Goal: Transaction & Acquisition: Purchase product/service

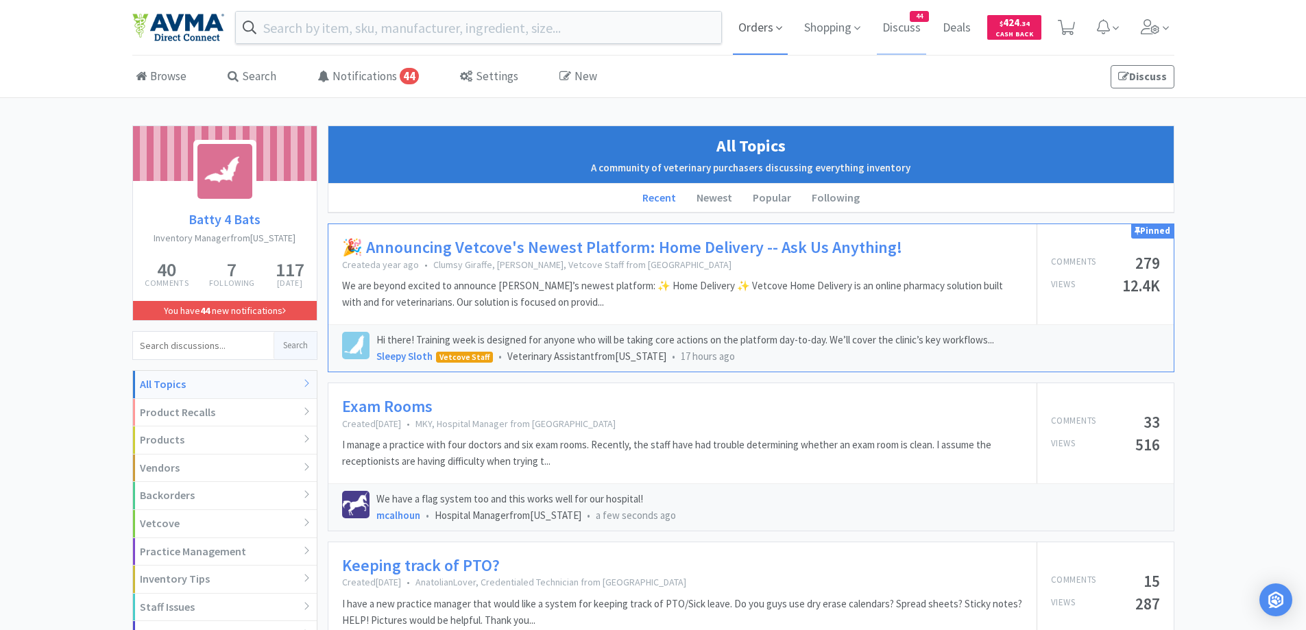
click at [764, 27] on span "Orders" at bounding box center [760, 27] width 55 height 55
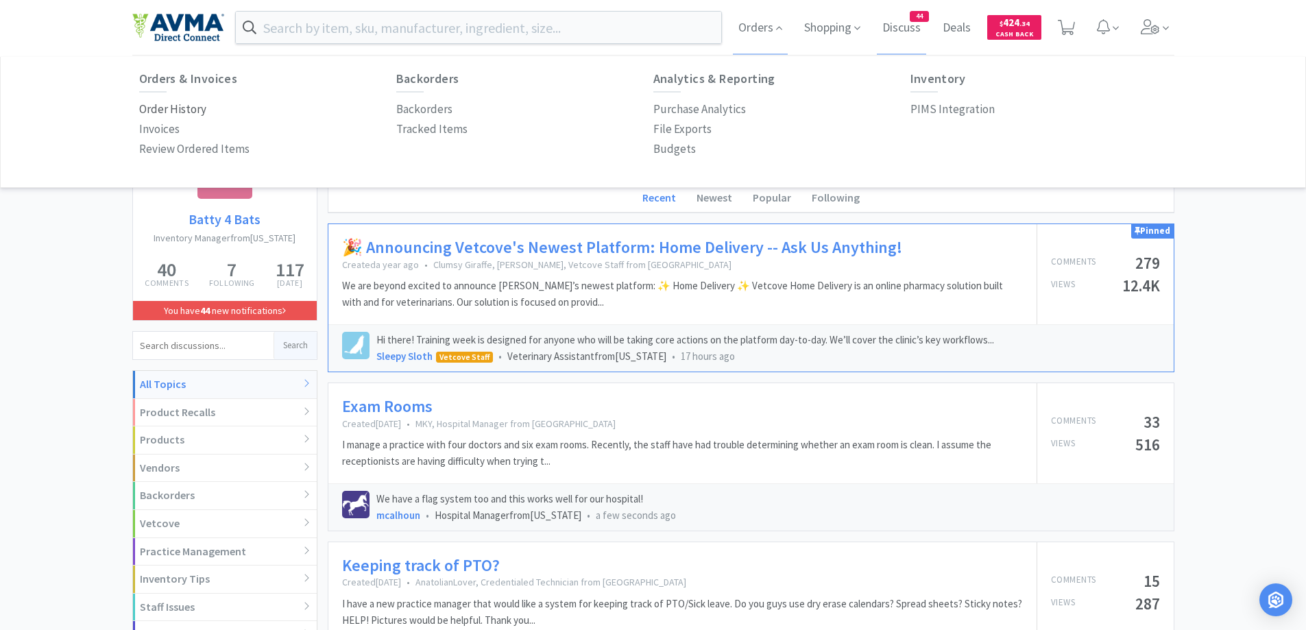
click at [152, 109] on p "Order History" at bounding box center [172, 109] width 67 height 19
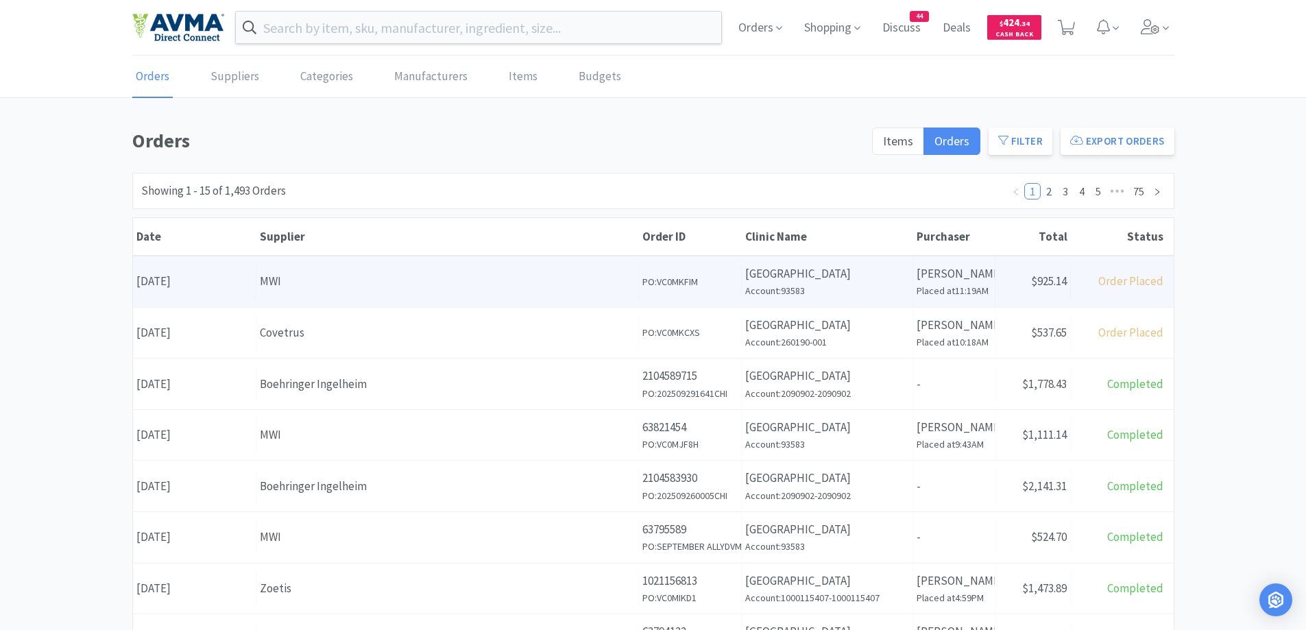
click at [333, 282] on div "MWI" at bounding box center [447, 281] width 375 height 19
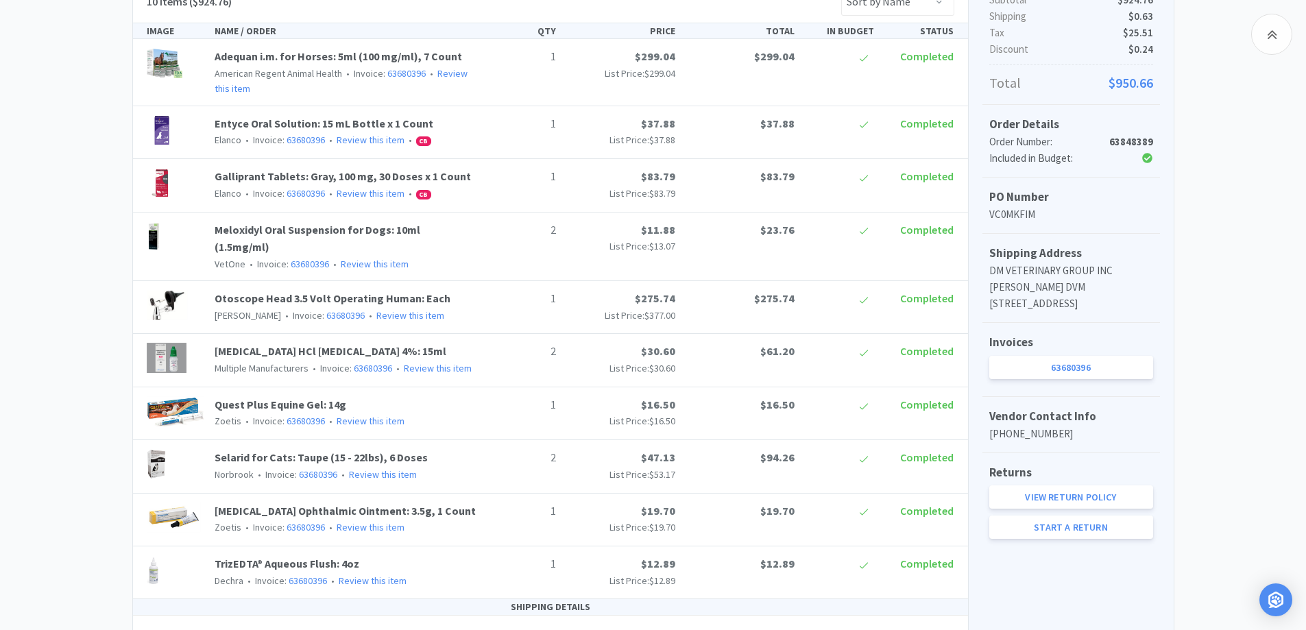
scroll to position [274, 0]
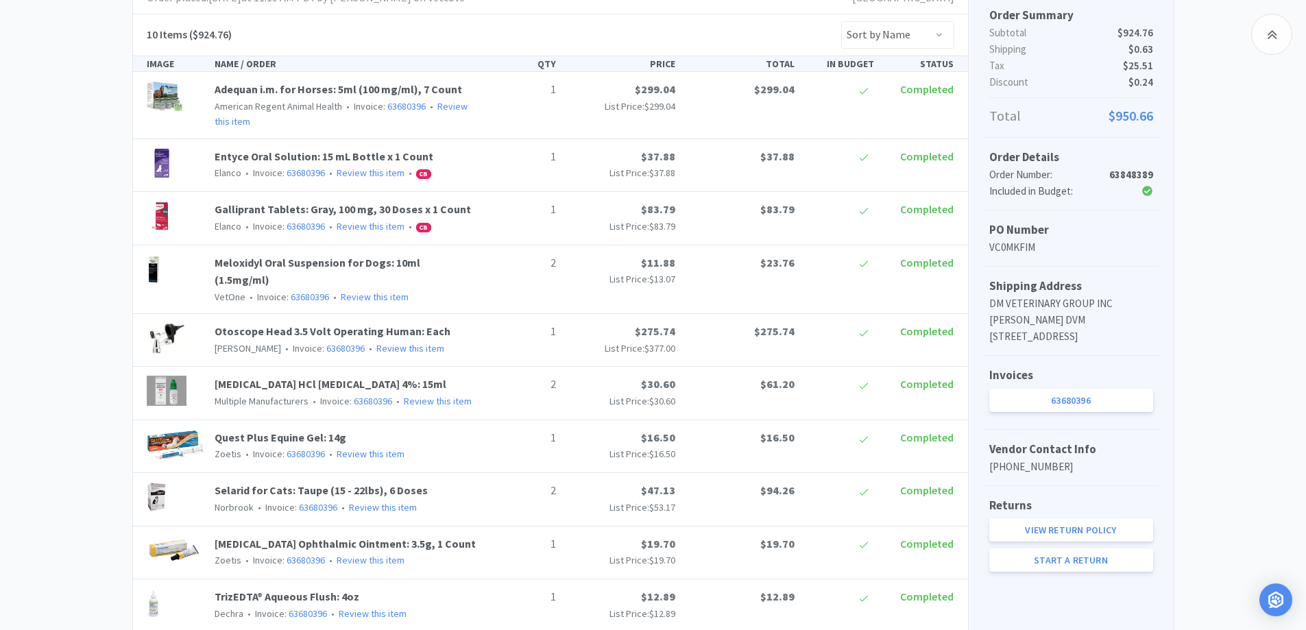
click at [65, 291] on div "Chico Animal Hospital Order Details for #63848389 Orders 63848389 Download CSV …" at bounding box center [653, 300] width 1306 height 898
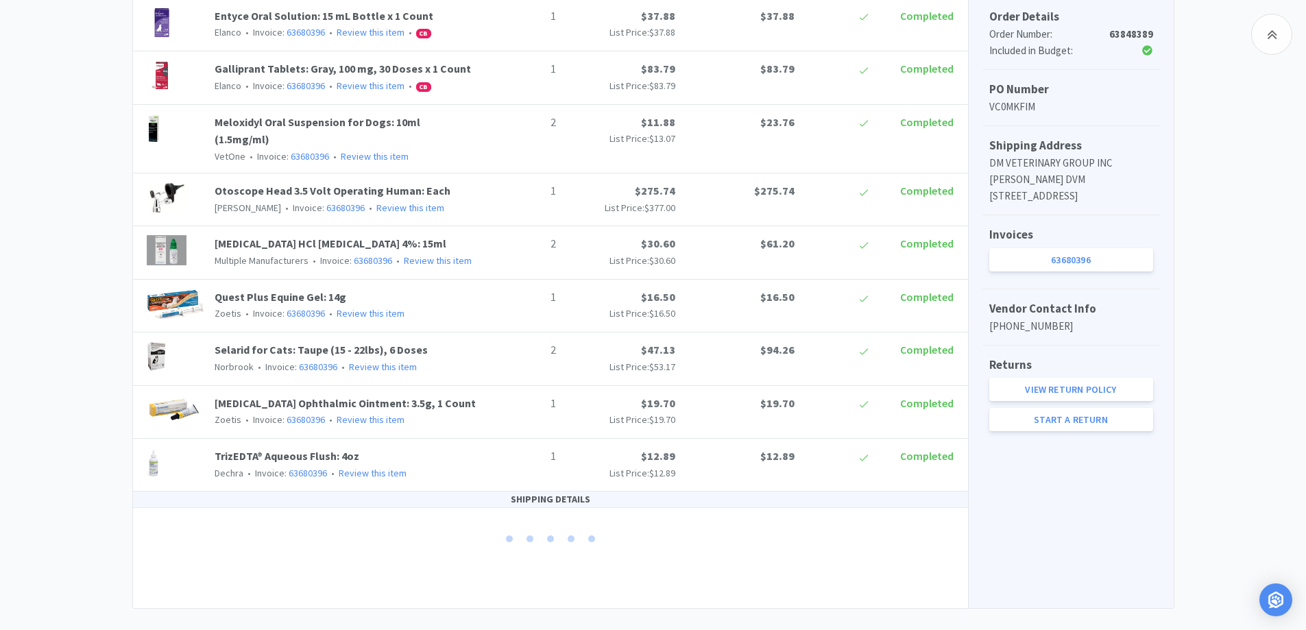
scroll to position [419, 0]
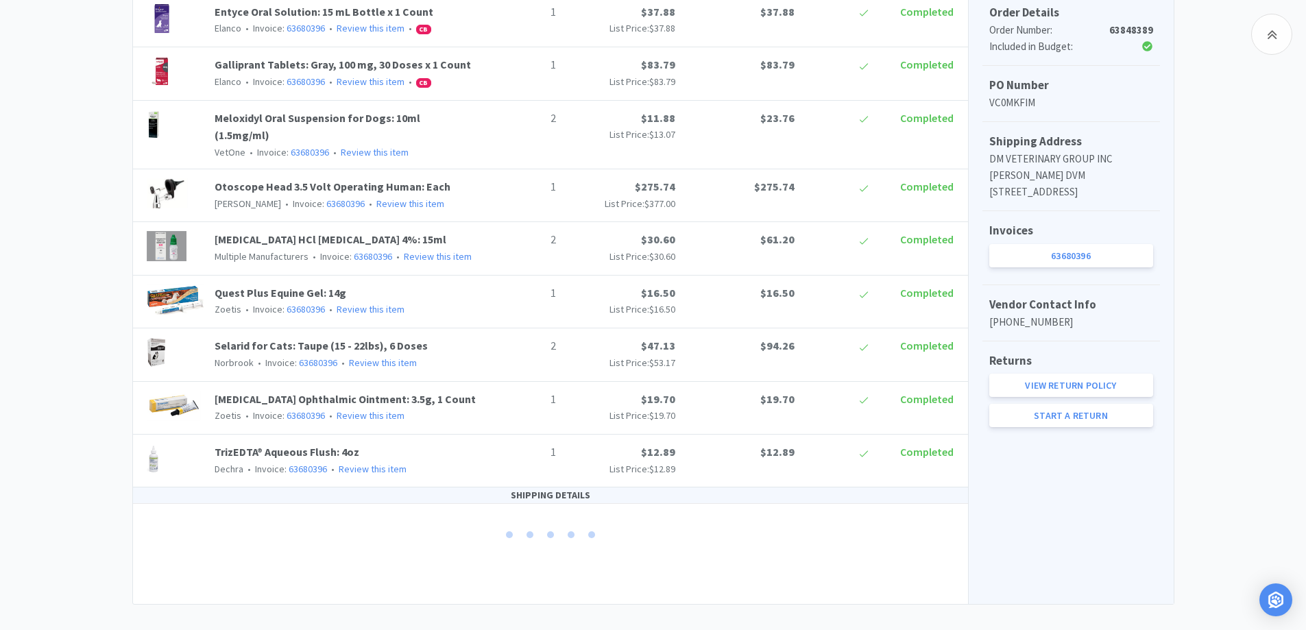
click at [1275, 346] on div "Chico Animal Hospital Order Details for #63848389 Orders 63848389 Download CSV …" at bounding box center [653, 156] width 1306 height 898
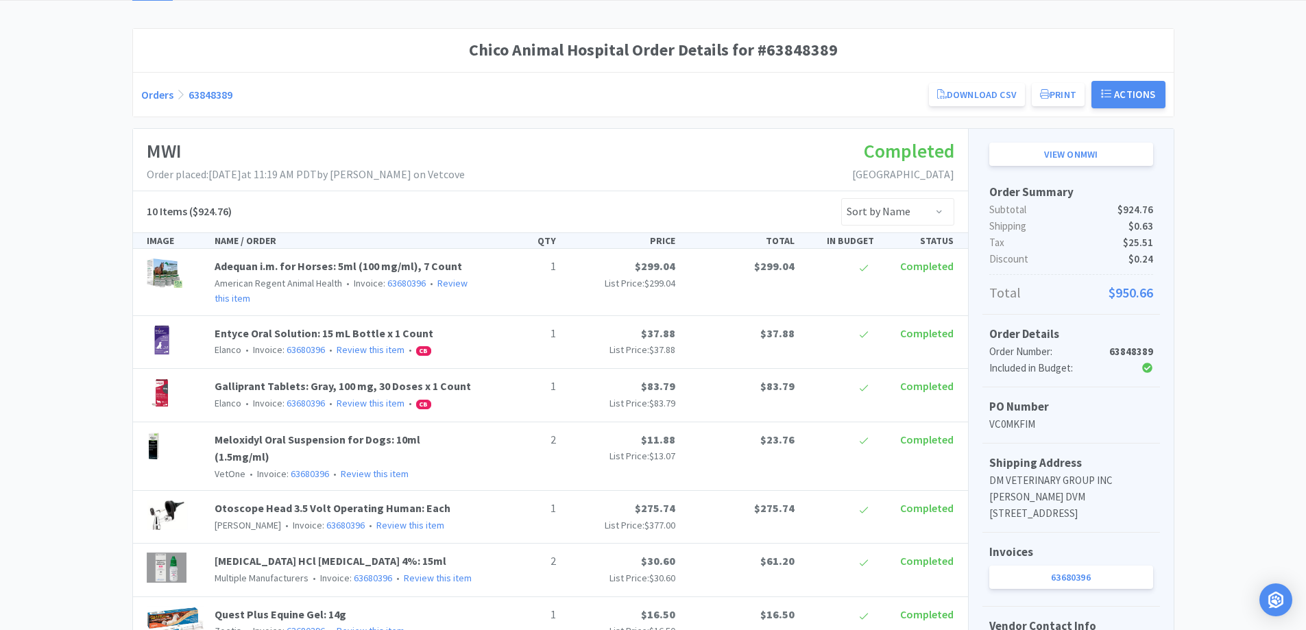
scroll to position [0, 0]
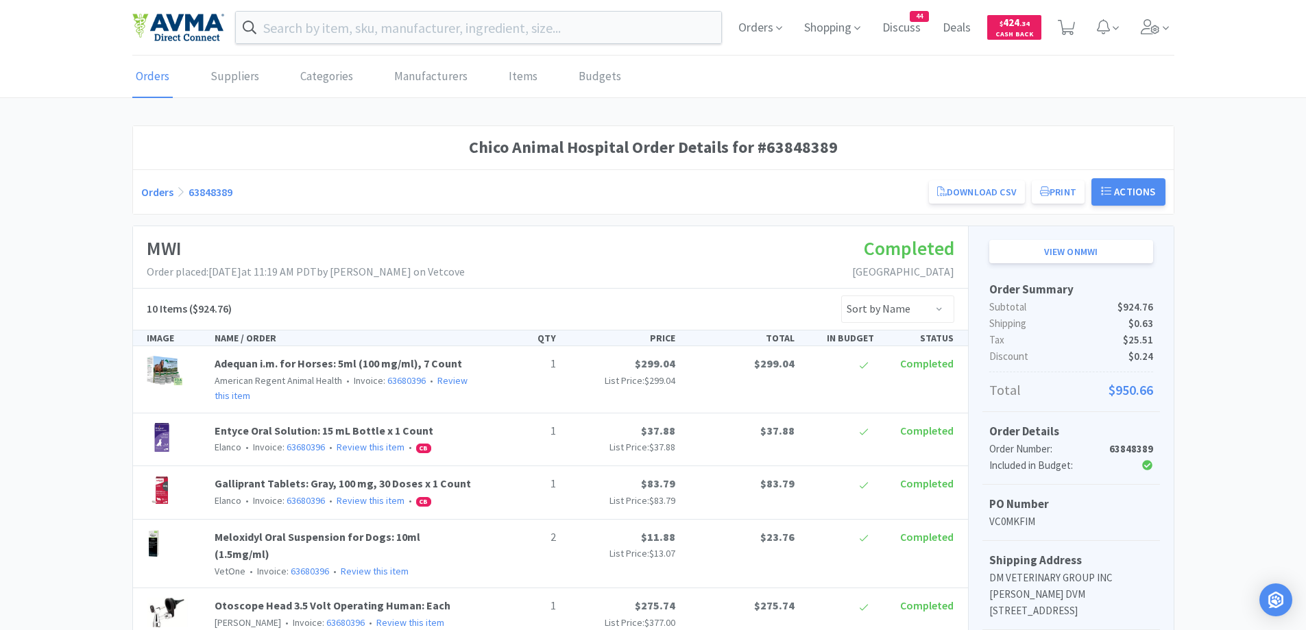
click at [146, 193] on link "Orders" at bounding box center [157, 192] width 32 height 14
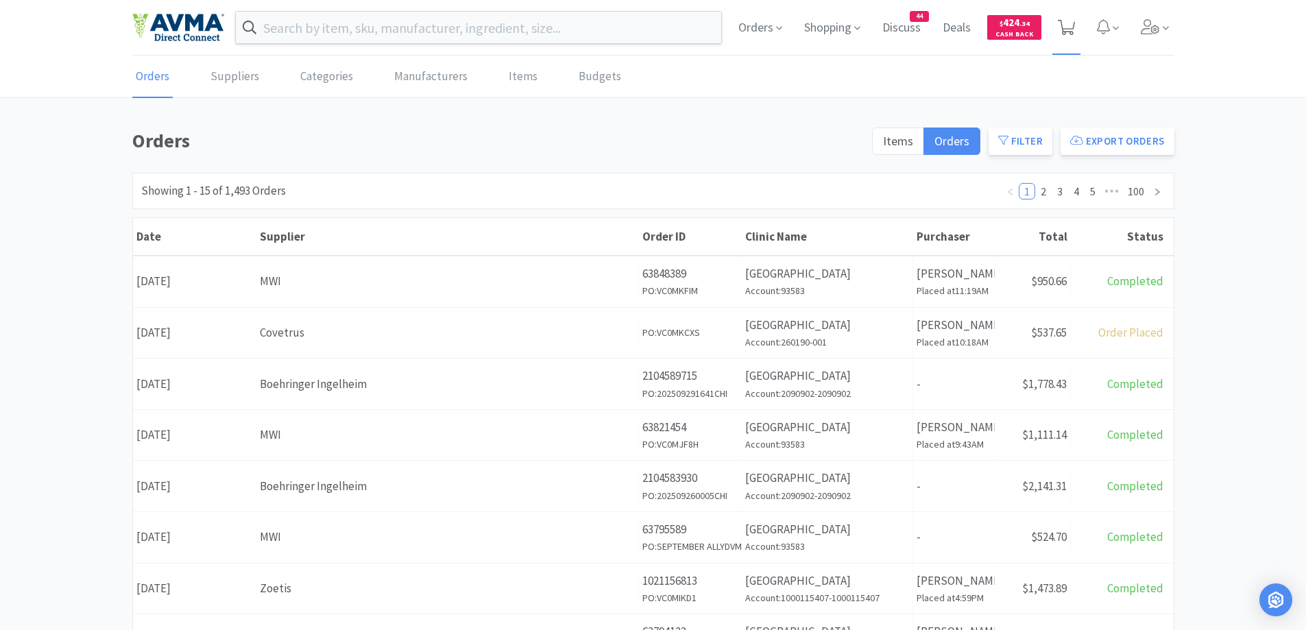
click at [1059, 22] on icon at bounding box center [1066, 27] width 17 height 15
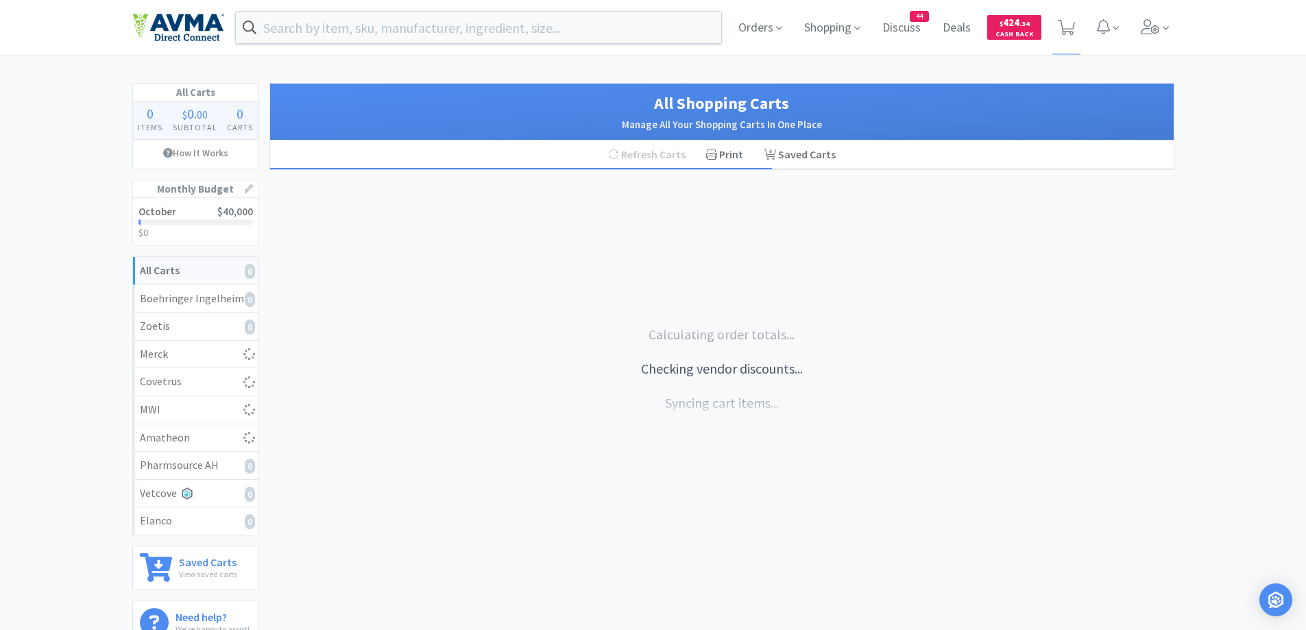
scroll to position [137, 0]
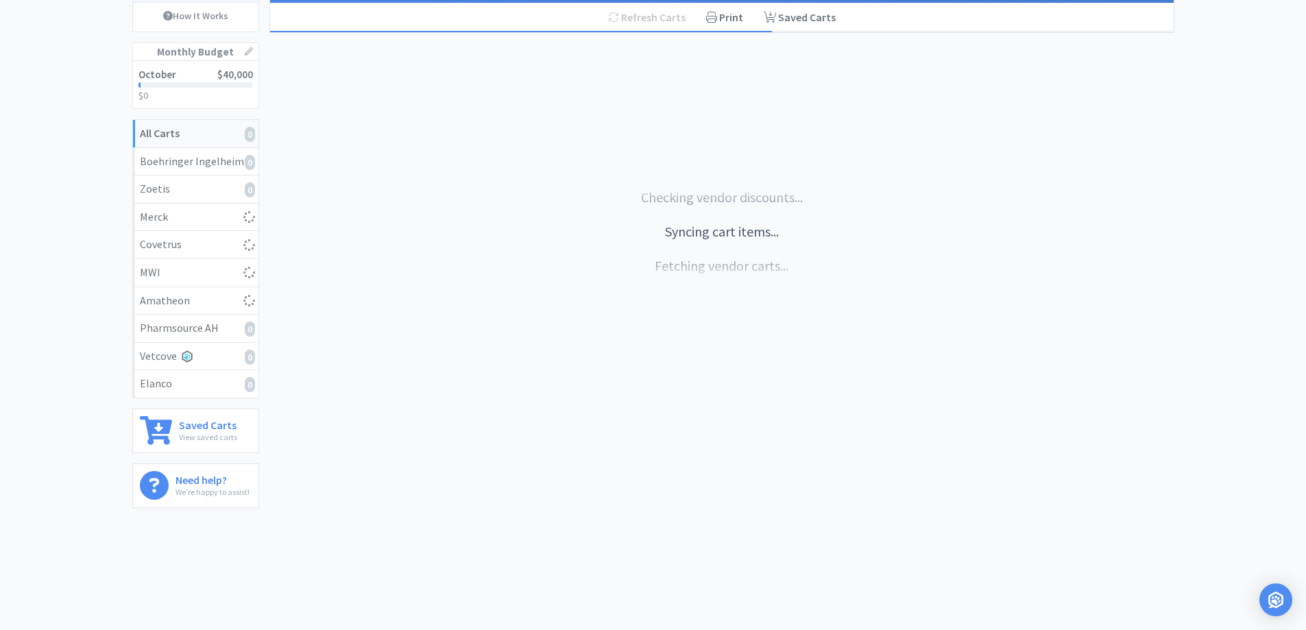
select select "1"
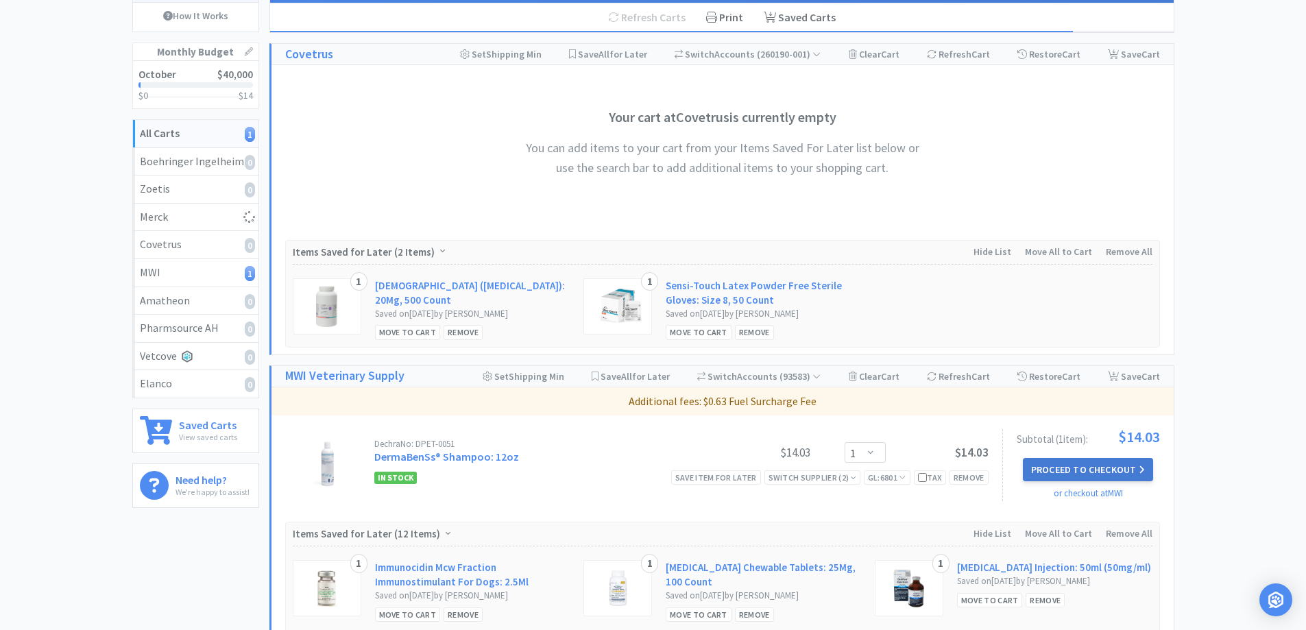
click at [1087, 468] on button "Proceed to Checkout" at bounding box center [1088, 469] width 130 height 23
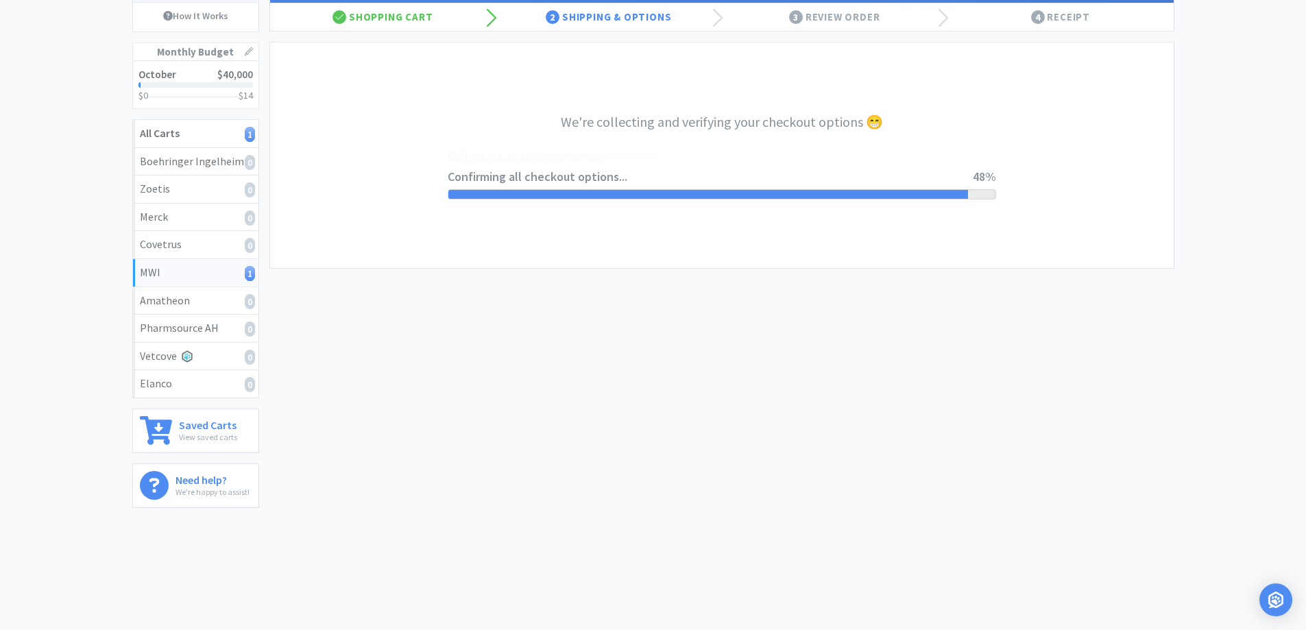
select select "CC_9421154621689816"
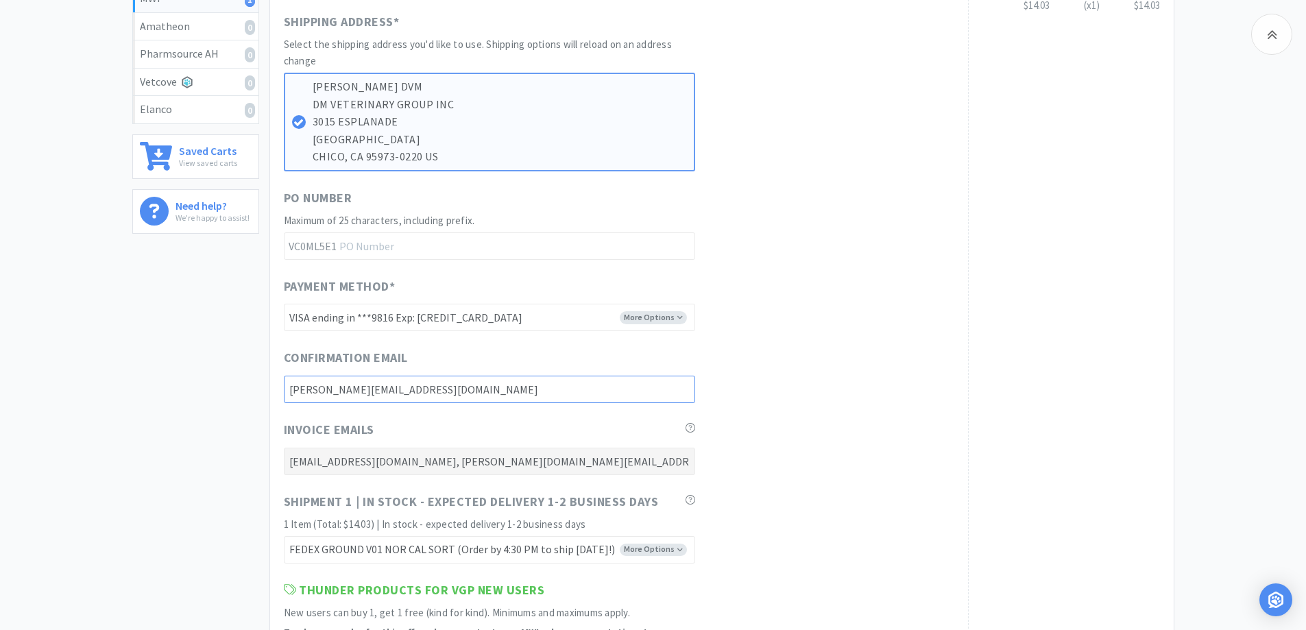
scroll to position [137, 0]
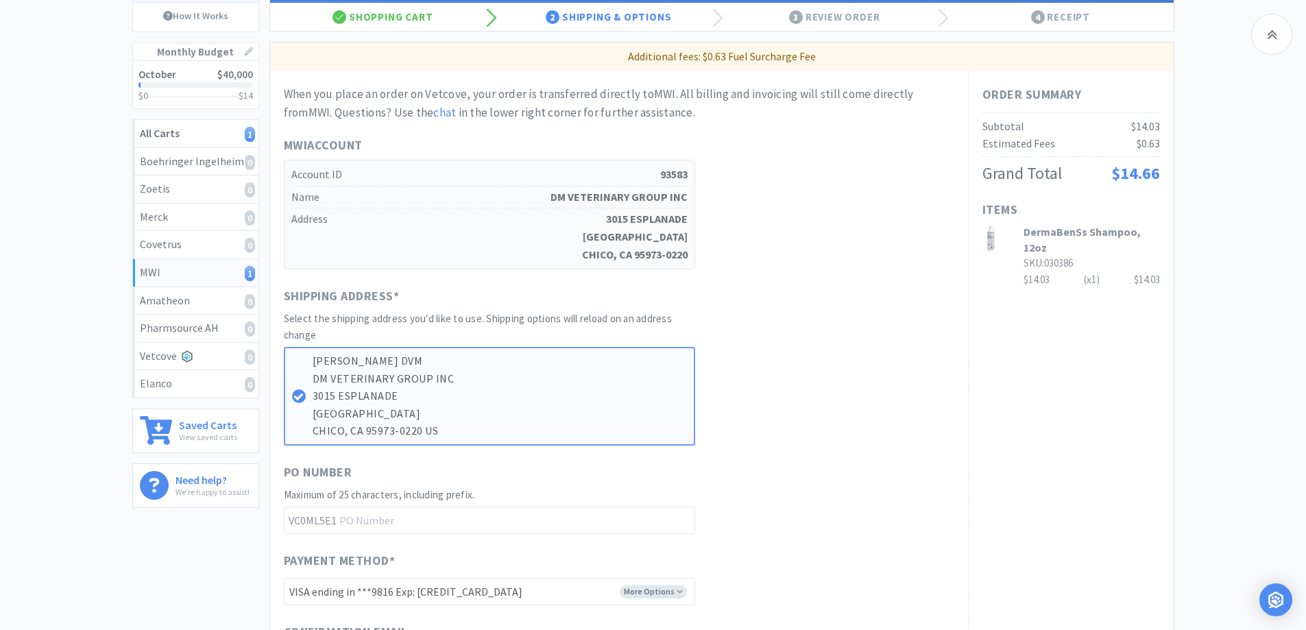
click at [1028, 485] on div "Order Summary Subtotal $14.03 Estimated Fees $0.63 Grand Total $14.66 Items Der…" at bounding box center [1071, 565] width 206 height 989
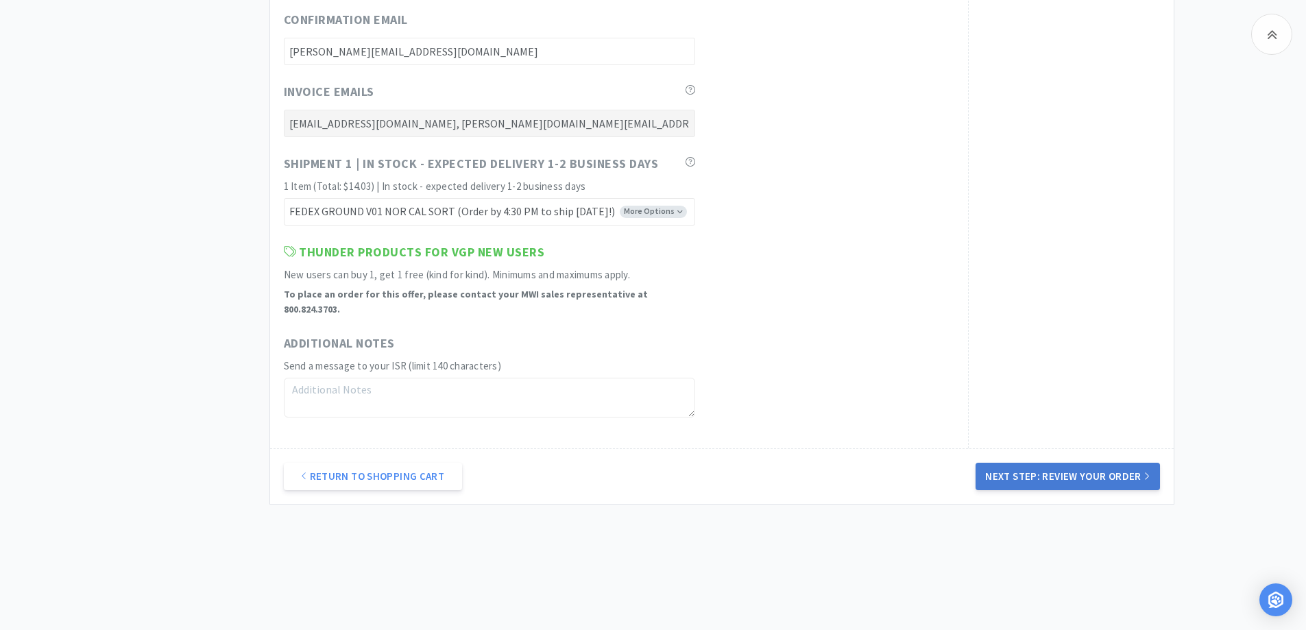
click at [1063, 463] on button "Next Step: Review Your Order" at bounding box center [1068, 476] width 184 height 27
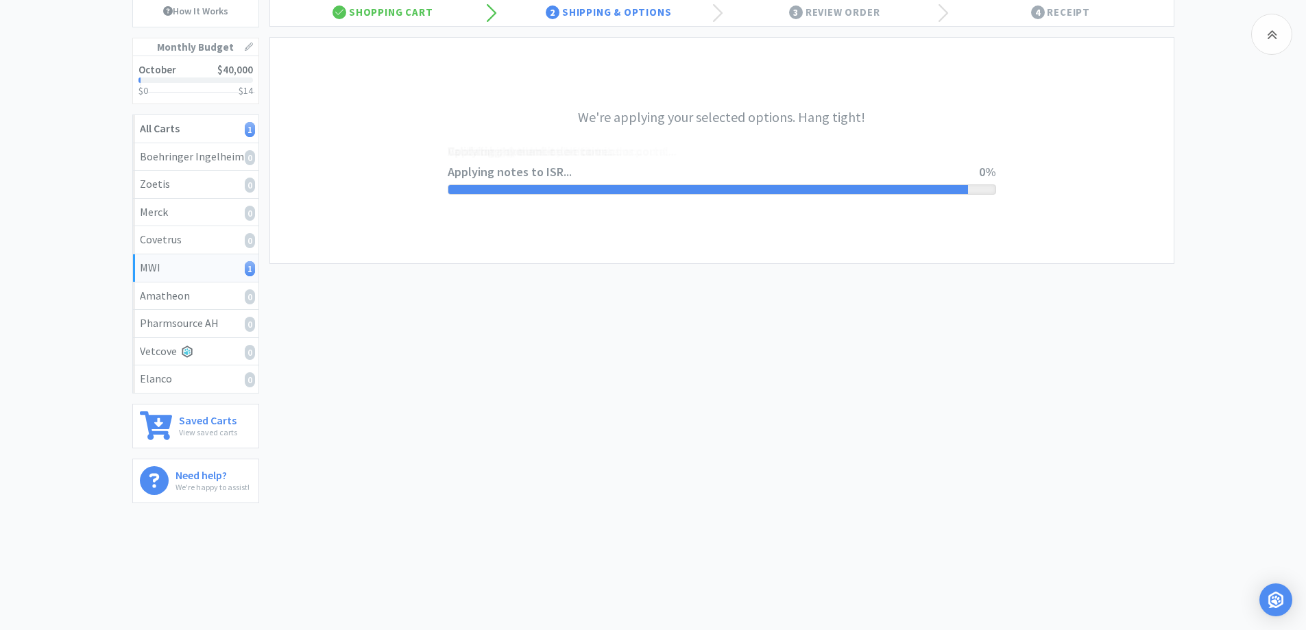
scroll to position [0, 0]
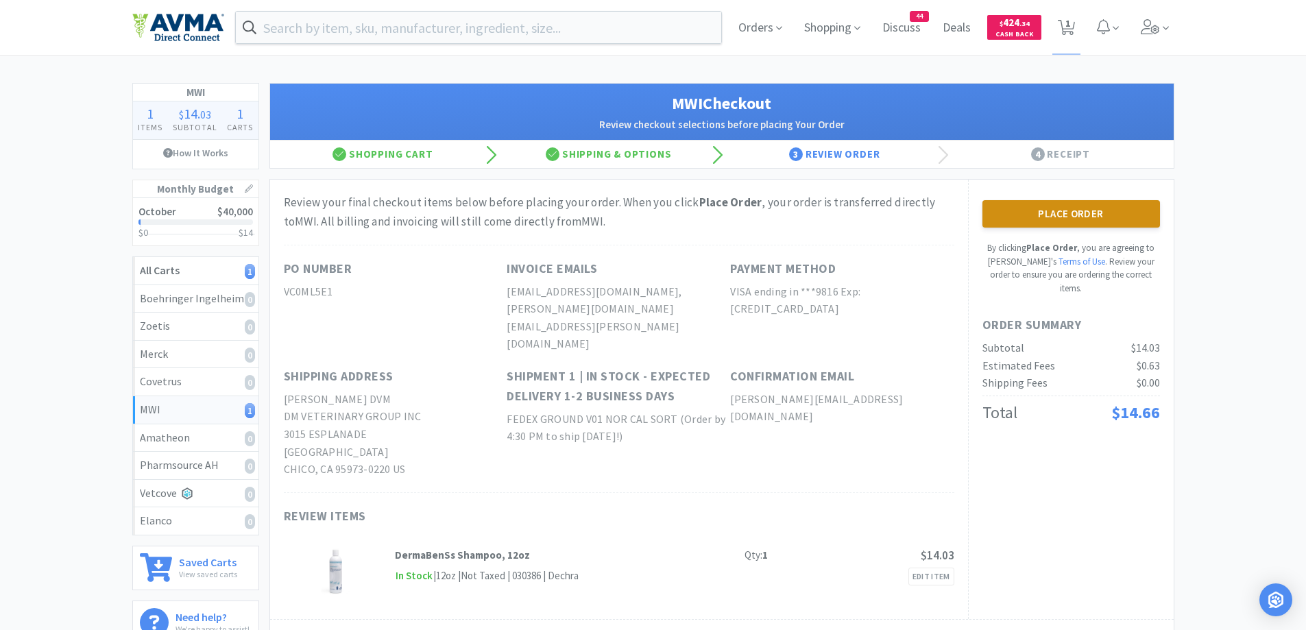
click at [1143, 210] on button "Place Order" at bounding box center [1071, 213] width 178 height 27
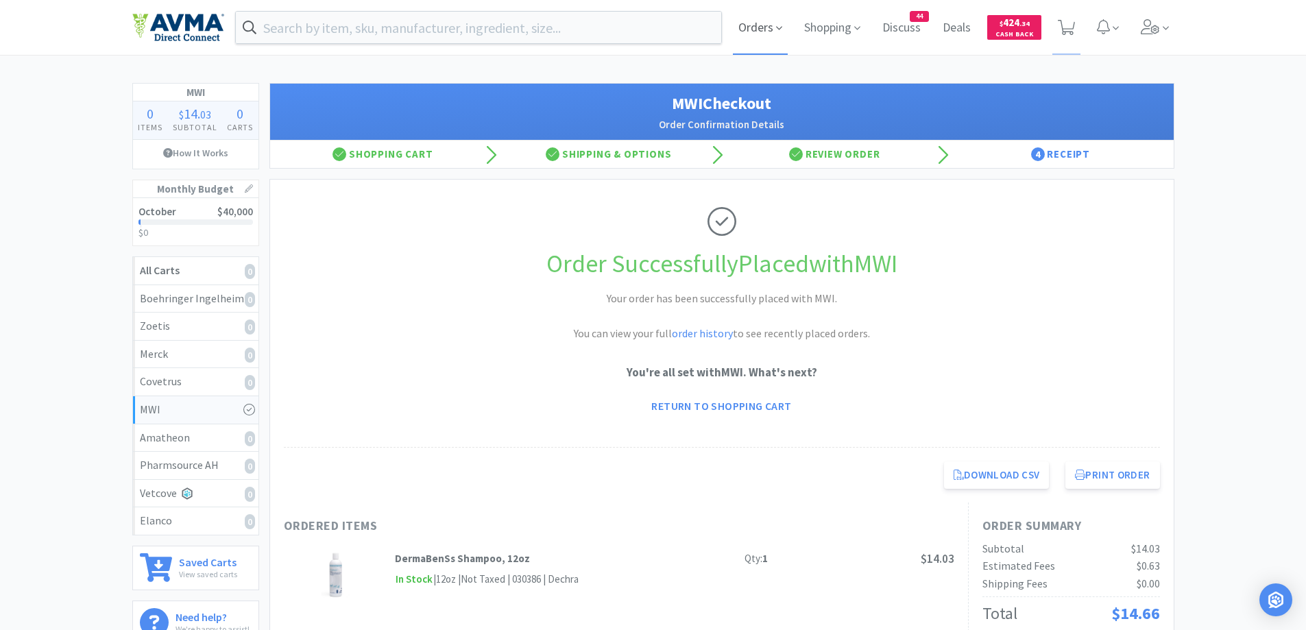
click at [762, 26] on span "Orders" at bounding box center [760, 27] width 55 height 55
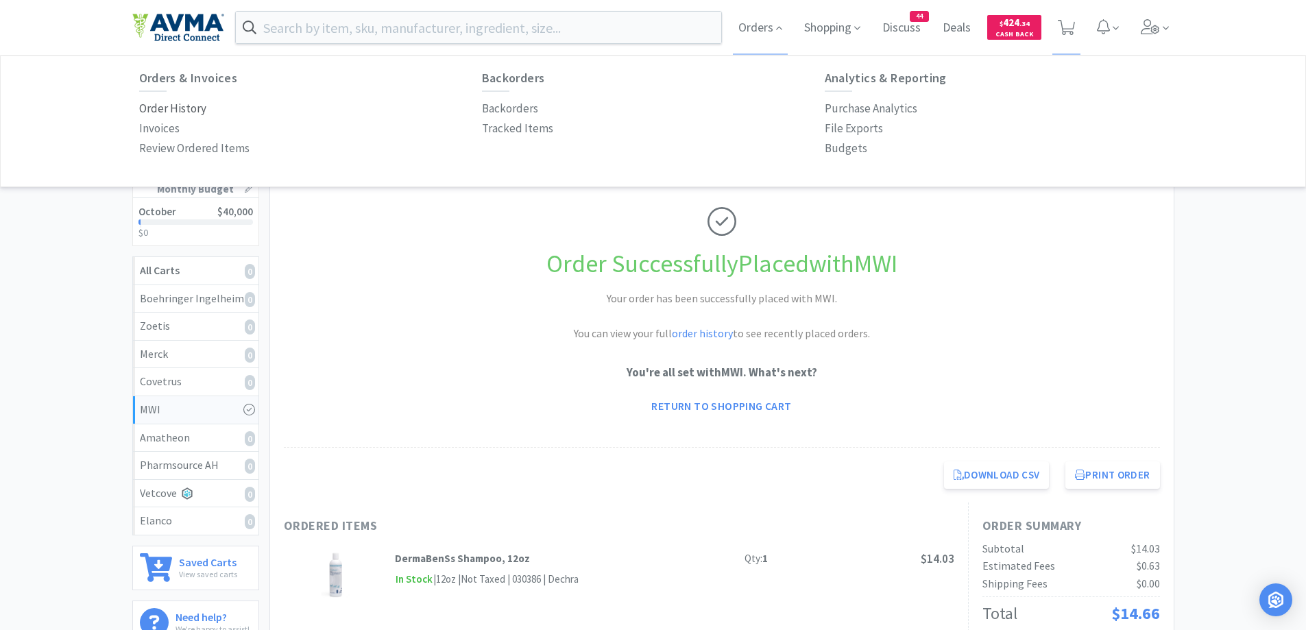
click at [156, 101] on p "Order History" at bounding box center [172, 108] width 67 height 19
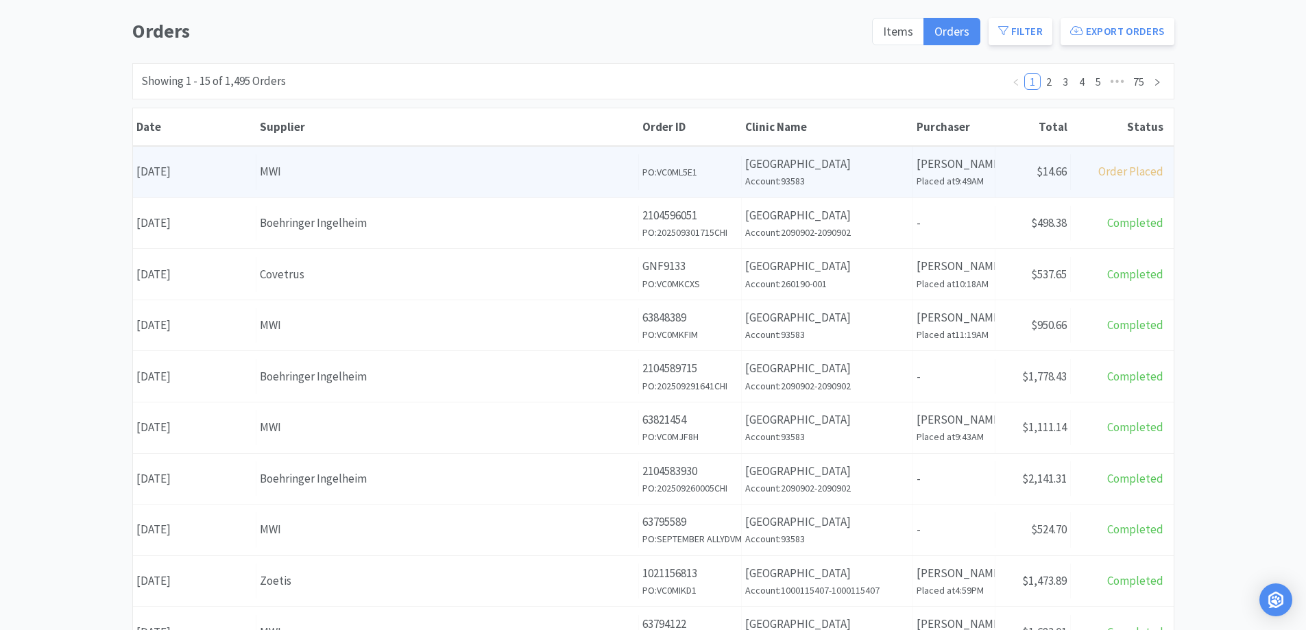
scroll to position [137, 0]
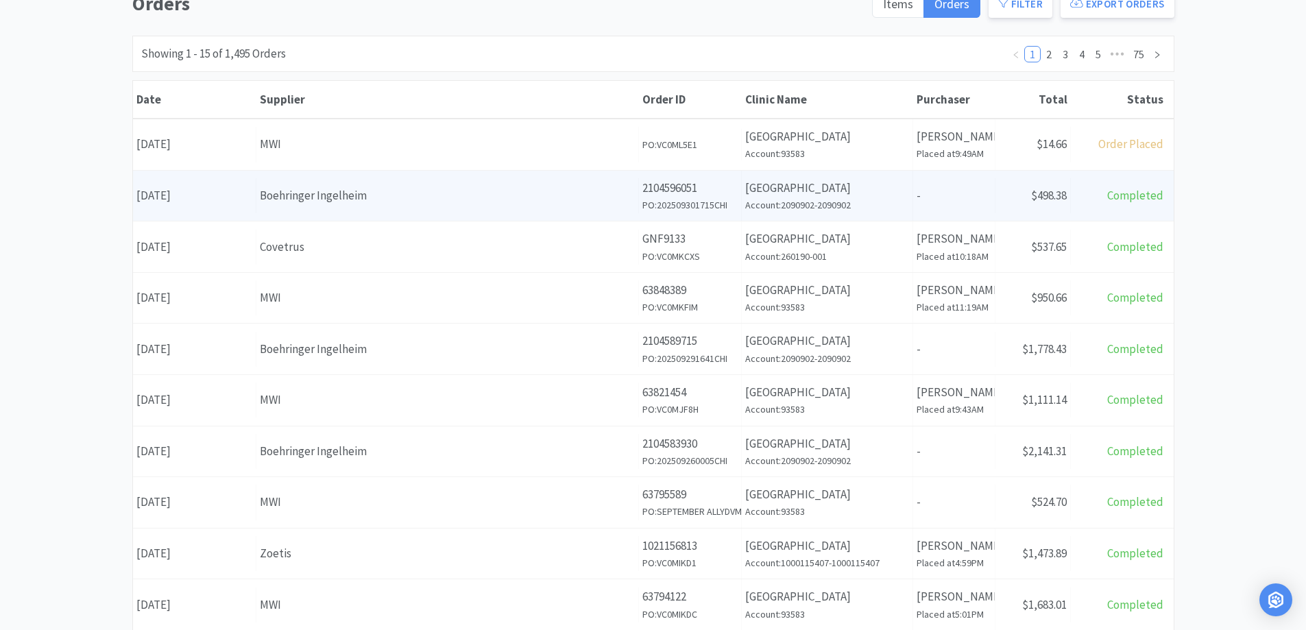
click at [422, 189] on div "Boehringer Ingelheim" at bounding box center [447, 195] width 375 height 19
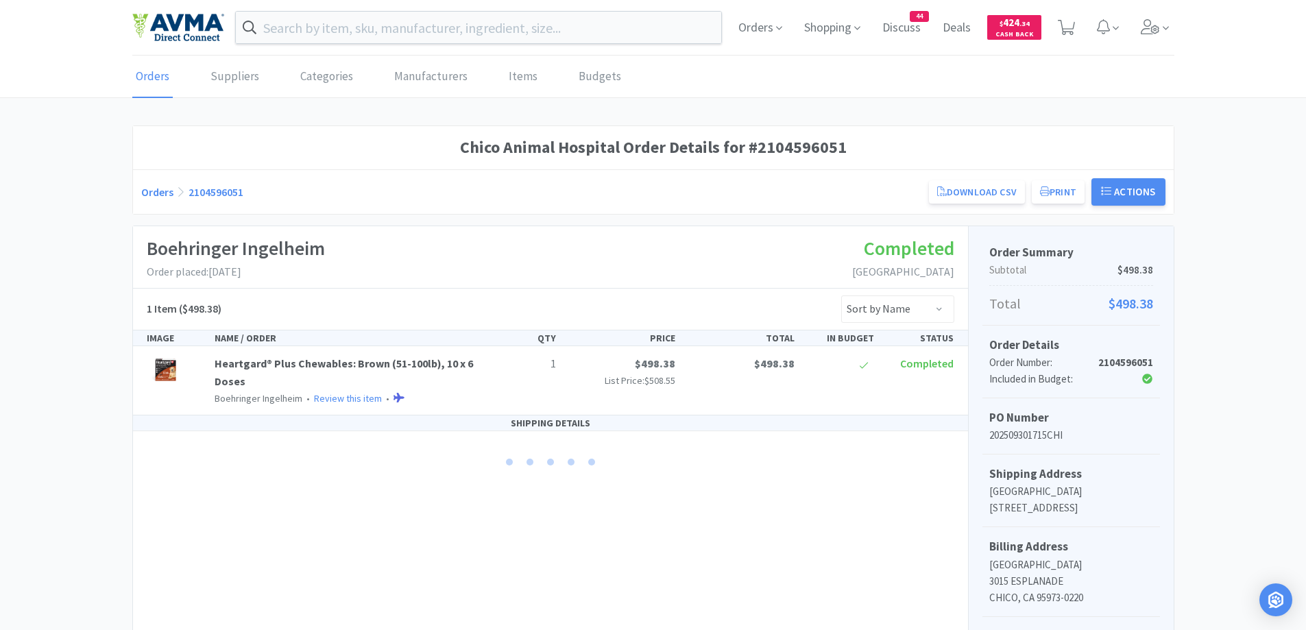
scroll to position [137, 0]
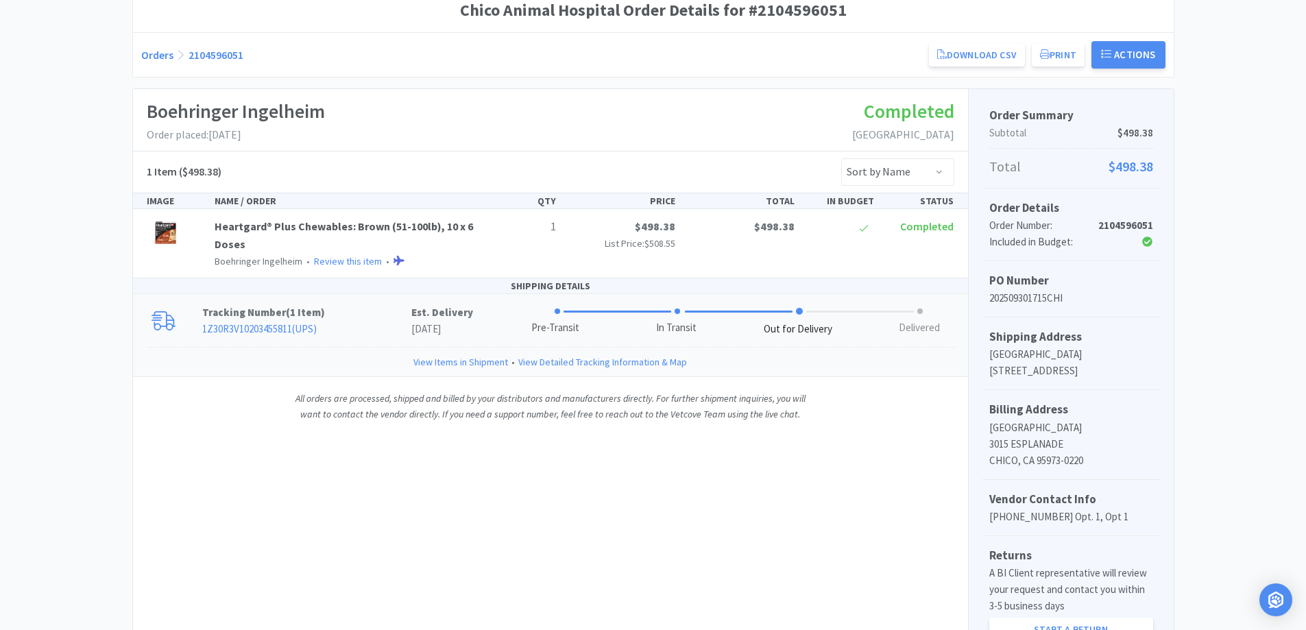
click at [358, 306] on p "Tracking Number ( 1 Item )" at bounding box center [306, 312] width 209 height 16
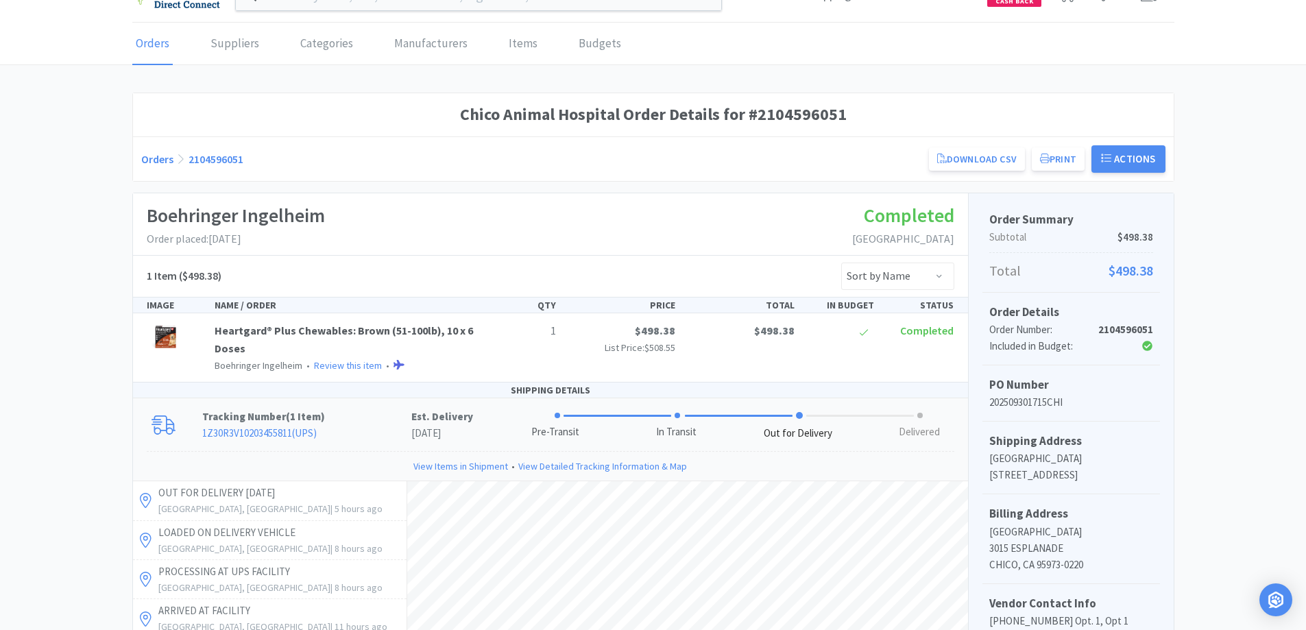
scroll to position [0, 0]
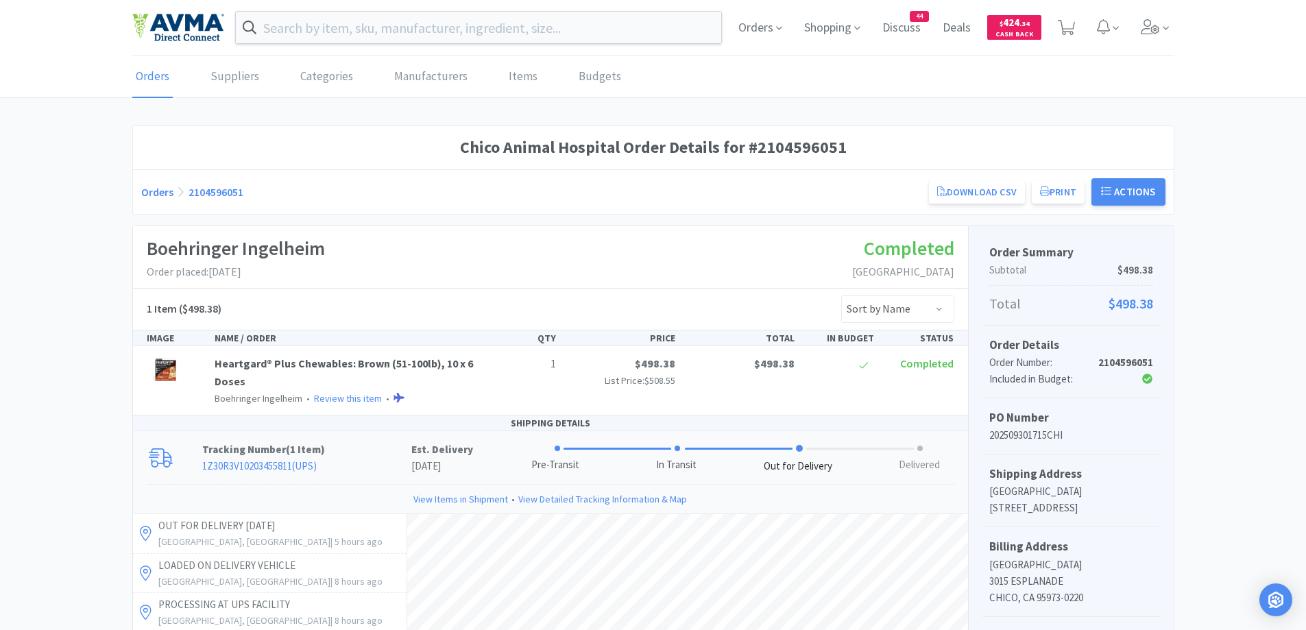
click at [152, 197] on link "Orders" at bounding box center [157, 192] width 32 height 14
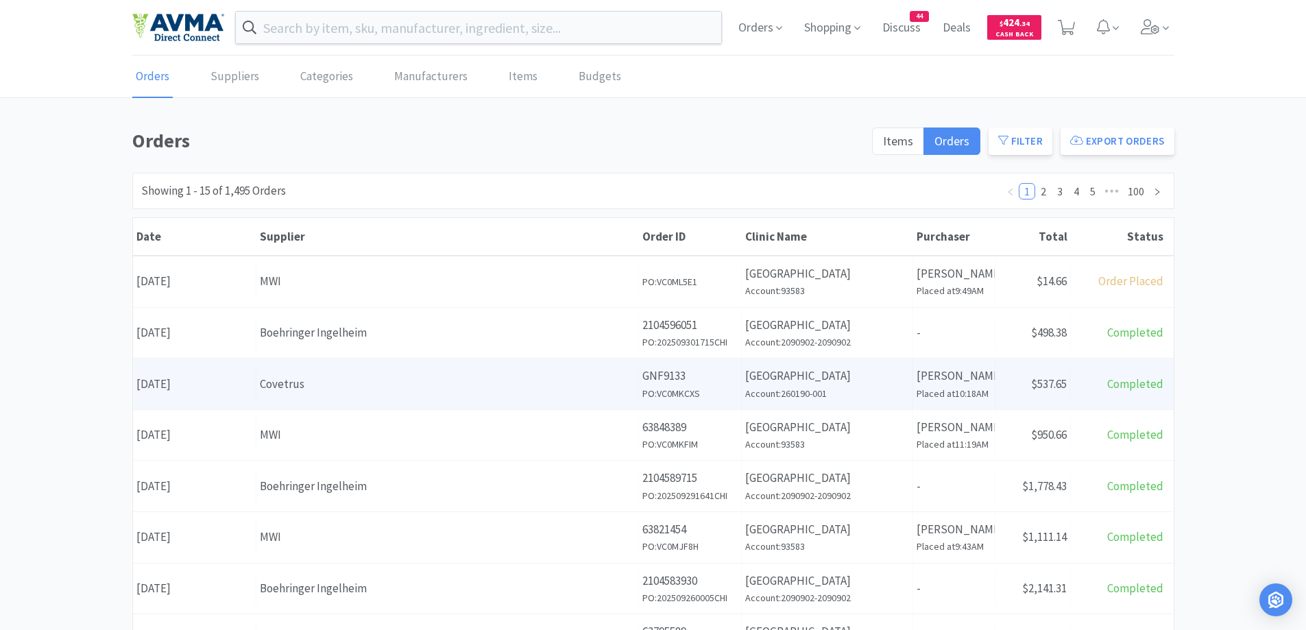
click at [390, 375] on div "Covetrus" at bounding box center [447, 384] width 375 height 19
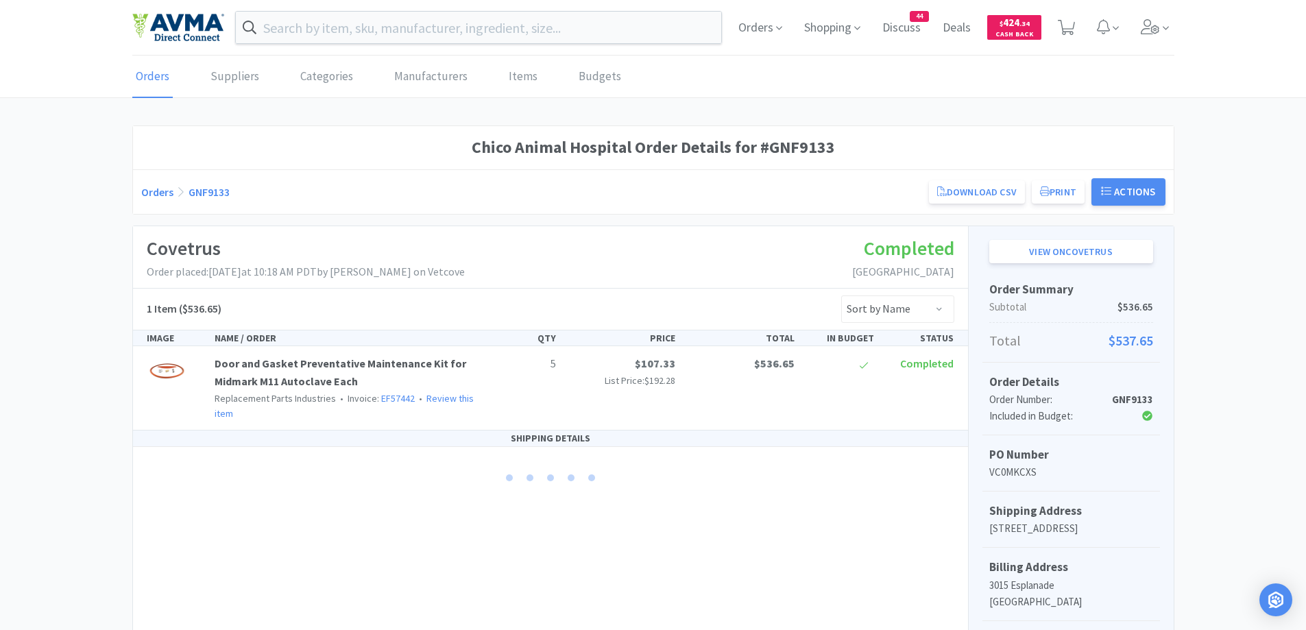
click at [151, 196] on link "Orders" at bounding box center [157, 192] width 32 height 14
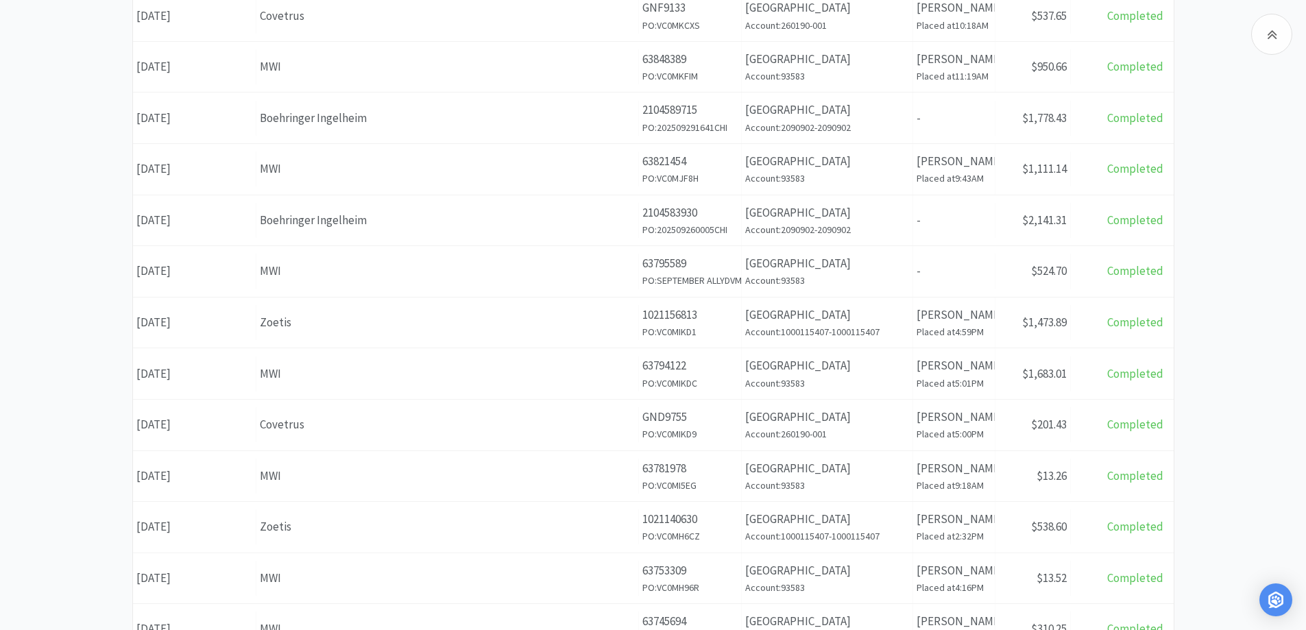
scroll to position [483, 0]
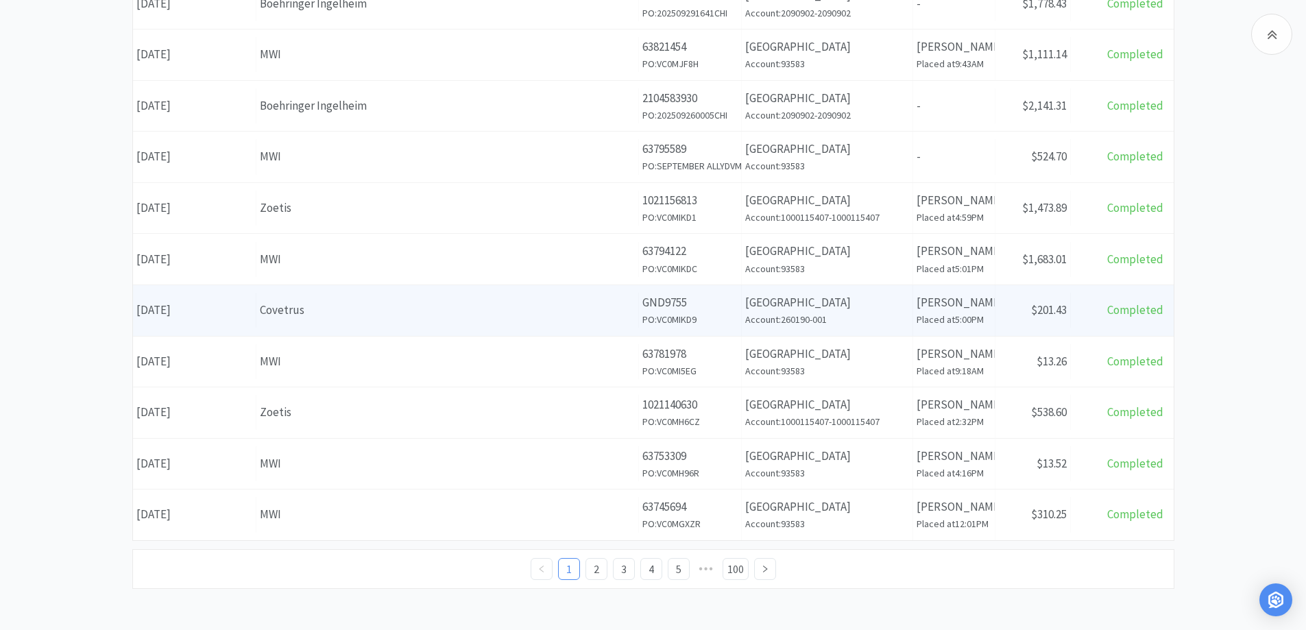
click at [354, 296] on div "Supplier Covetrus" at bounding box center [447, 310] width 383 height 35
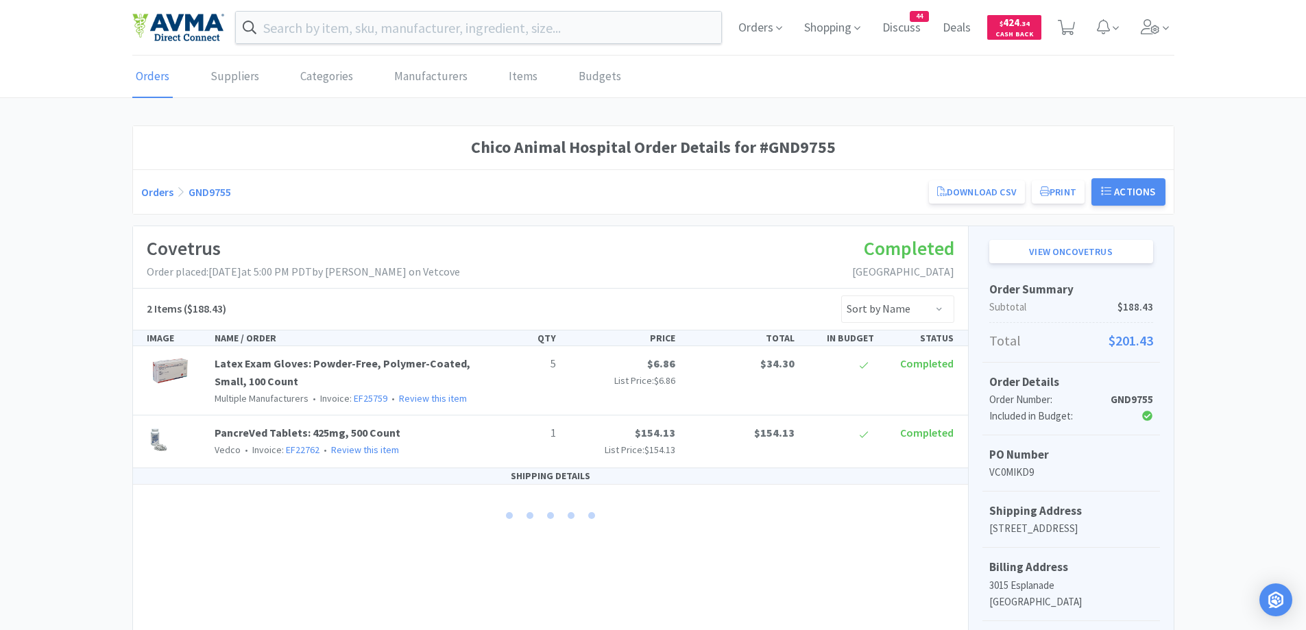
scroll to position [137, 0]
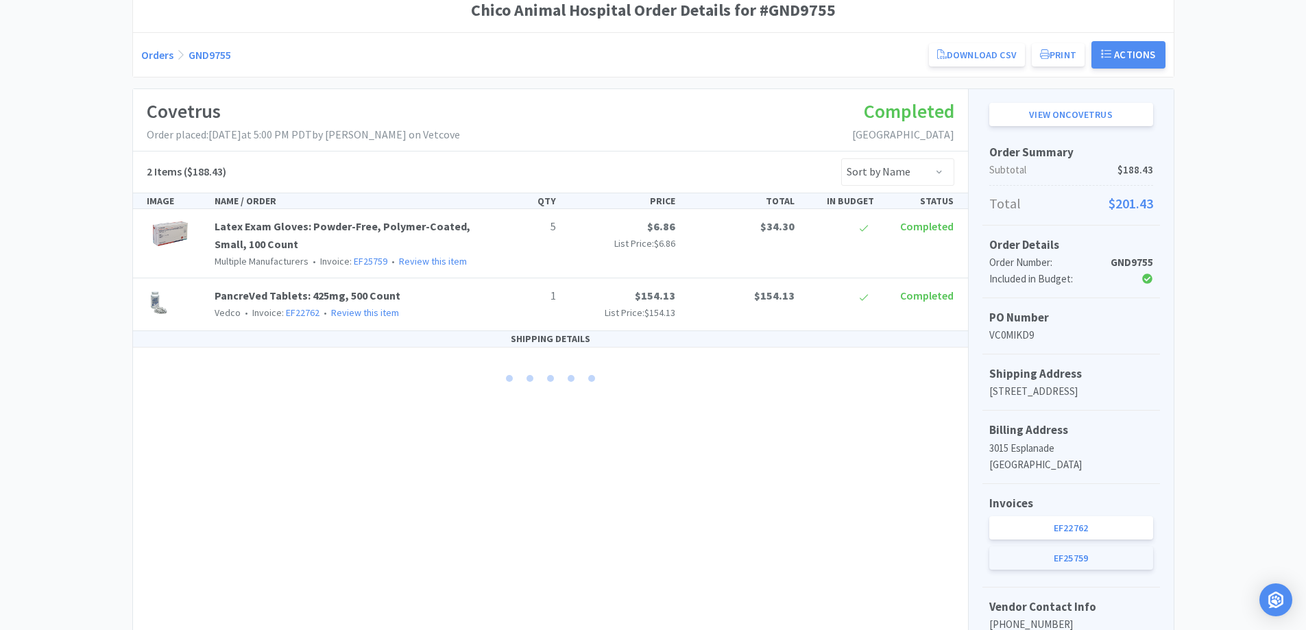
click at [1004, 559] on link "EF25759" at bounding box center [1071, 557] width 164 height 23
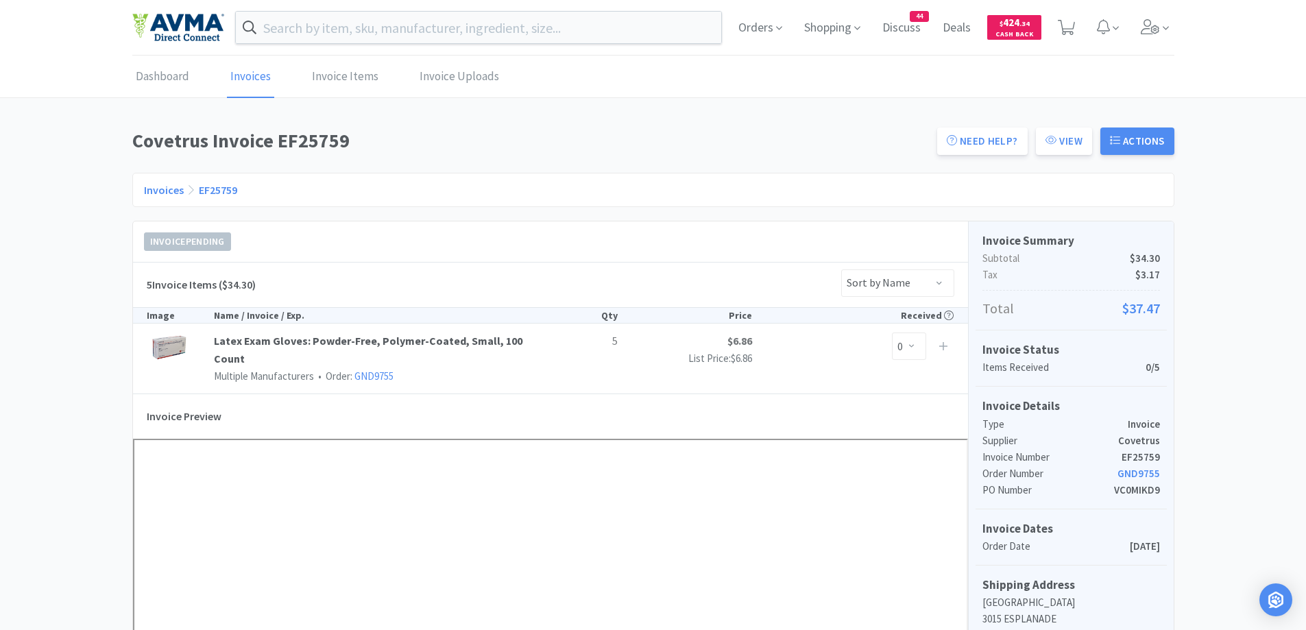
scroll to position [137, 0]
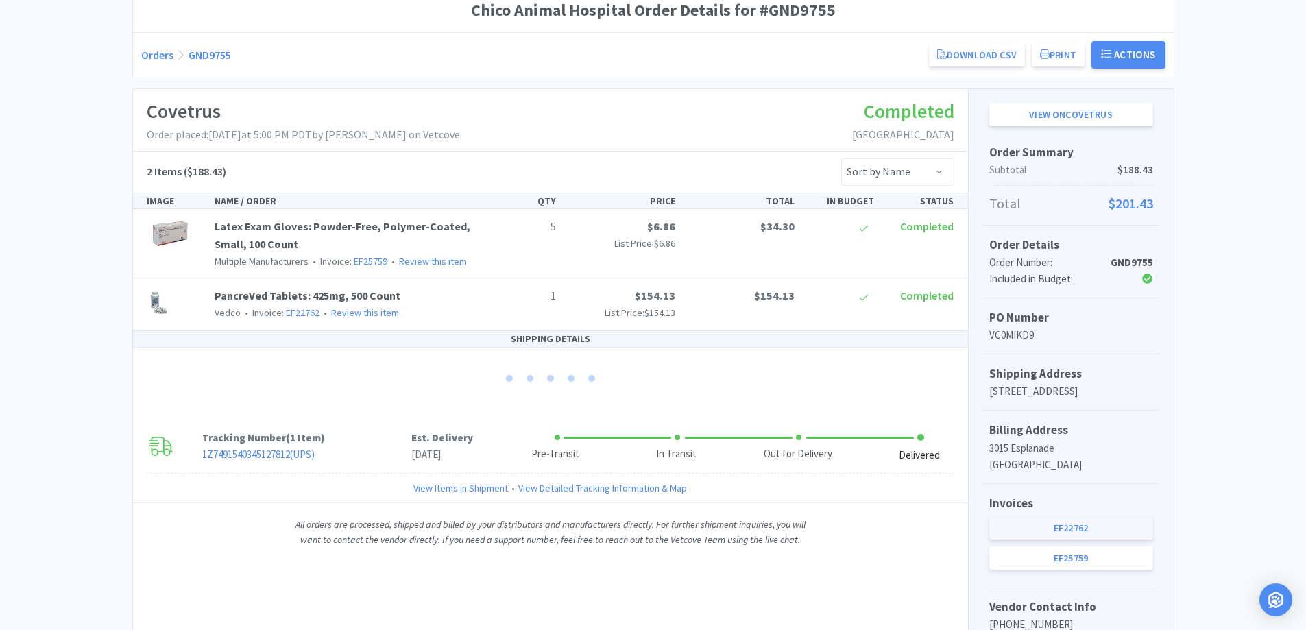
click at [1050, 525] on link "EF22762" at bounding box center [1071, 527] width 164 height 23
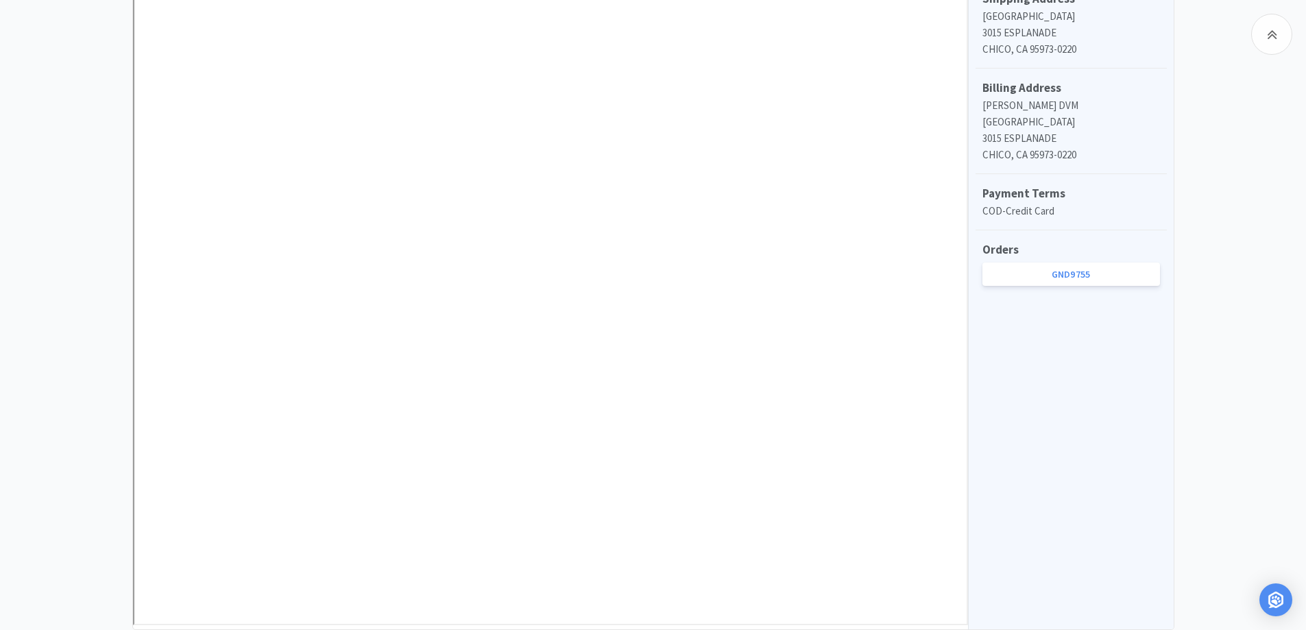
scroll to position [660, 0]
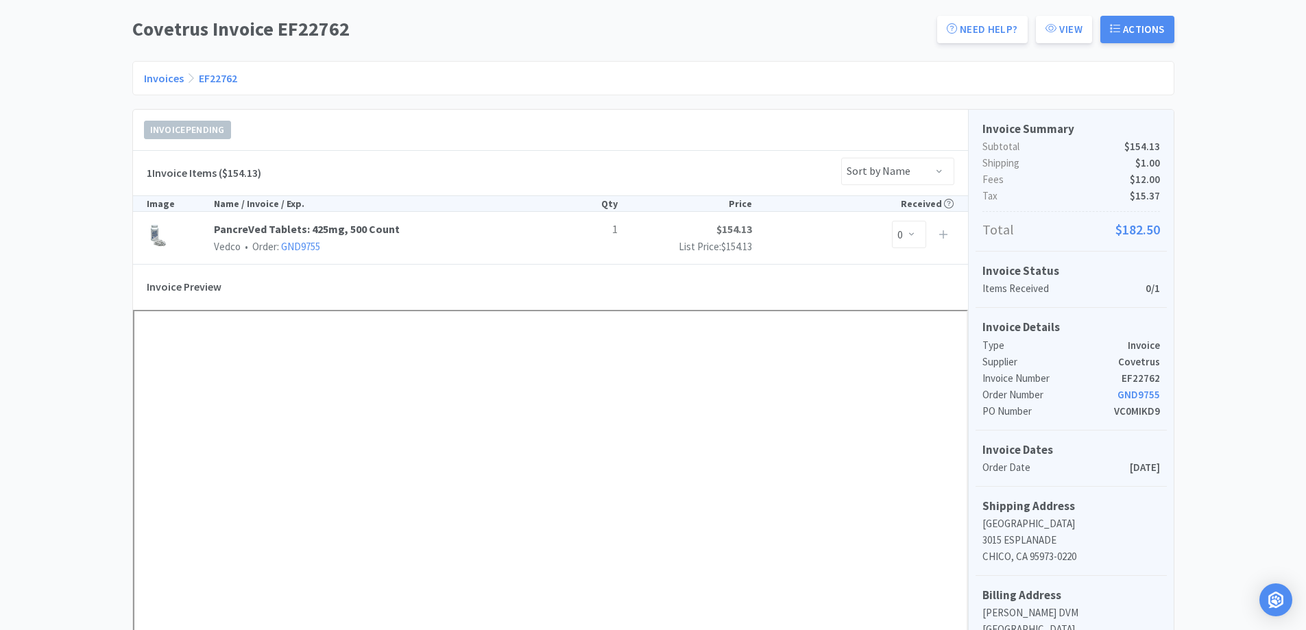
scroll to position [0, 0]
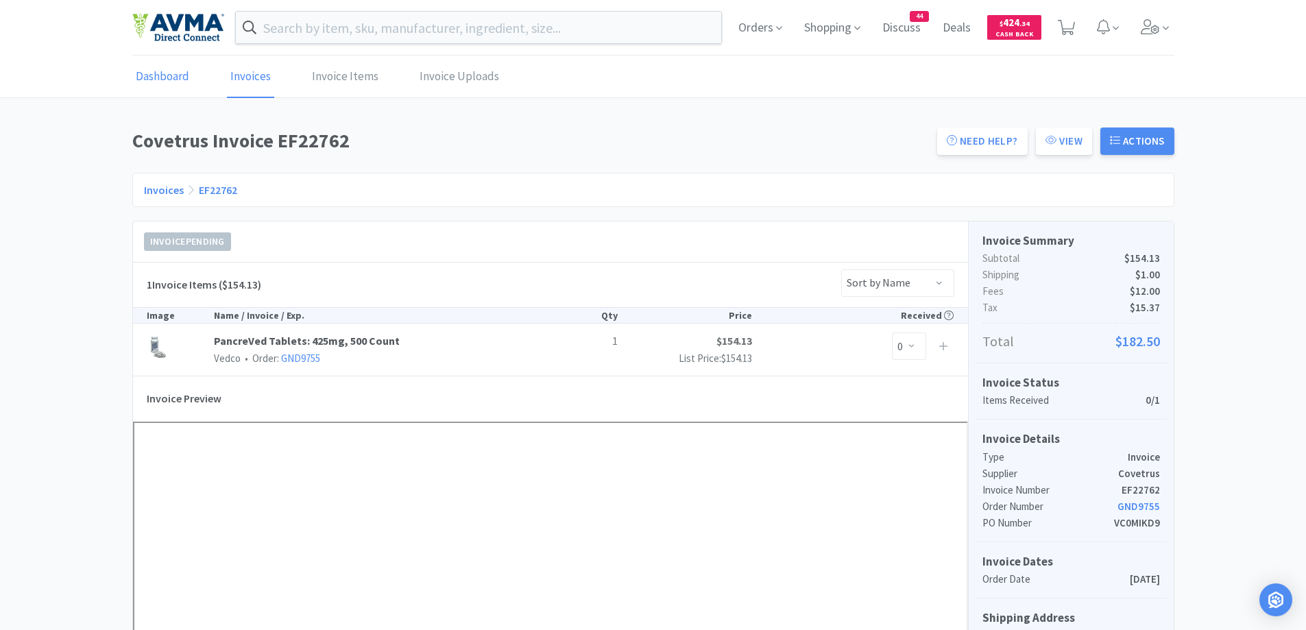
click at [179, 66] on link "Dashboard" at bounding box center [162, 77] width 60 height 42
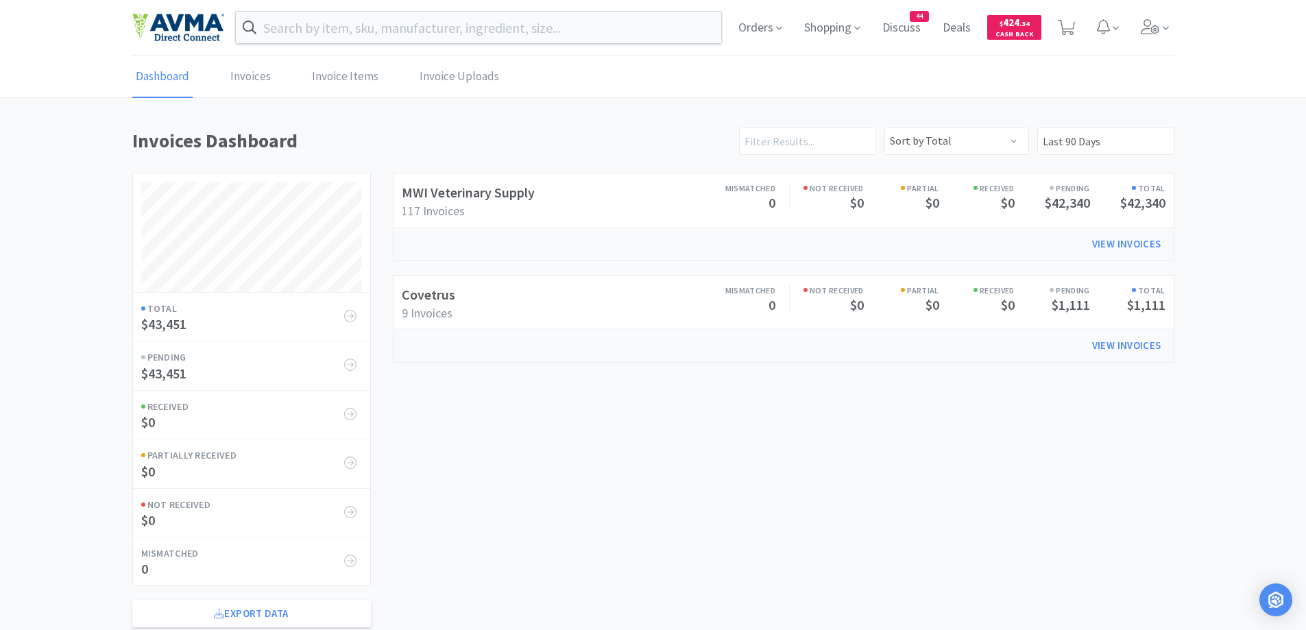
scroll to position [543, 1042]
click at [749, 21] on span "Orders" at bounding box center [760, 27] width 55 height 55
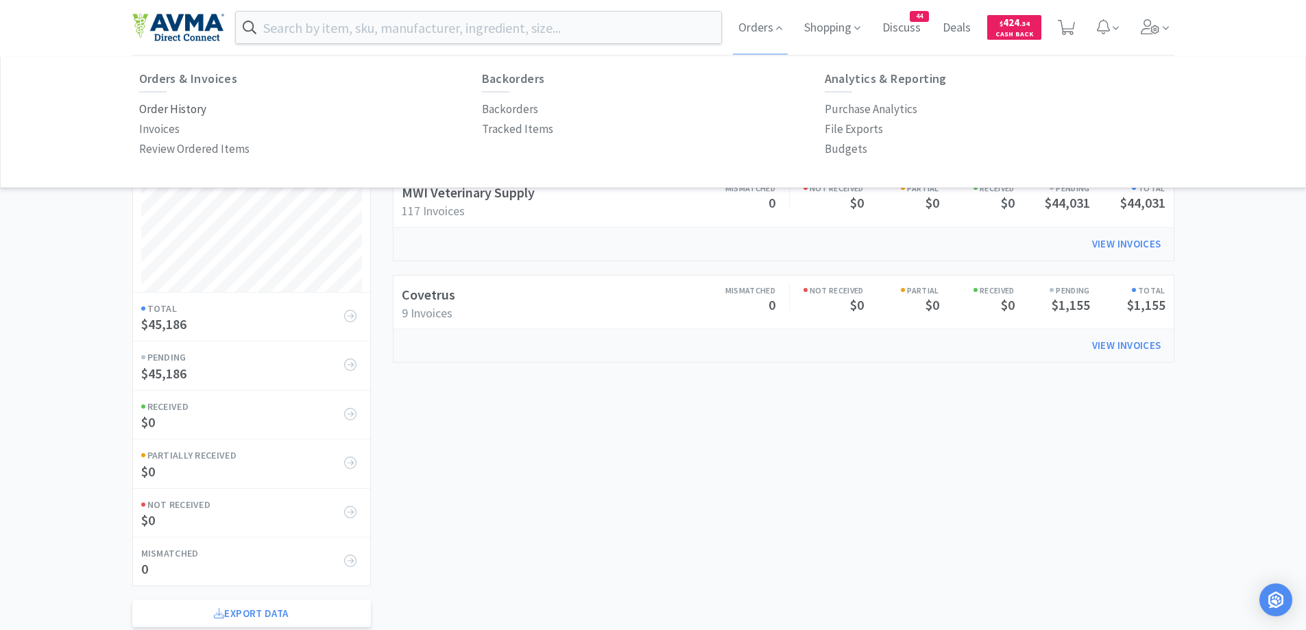
click at [176, 110] on p "Order History" at bounding box center [172, 109] width 67 height 19
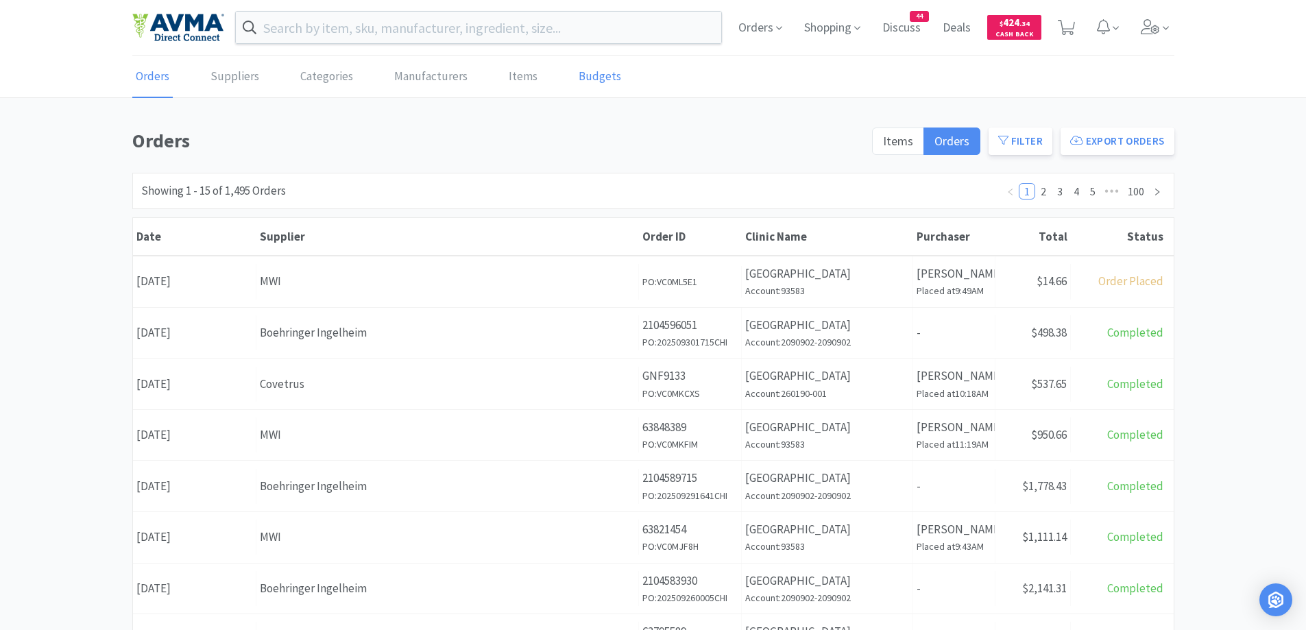
click at [592, 74] on link "Budgets" at bounding box center [599, 77] width 49 height 42
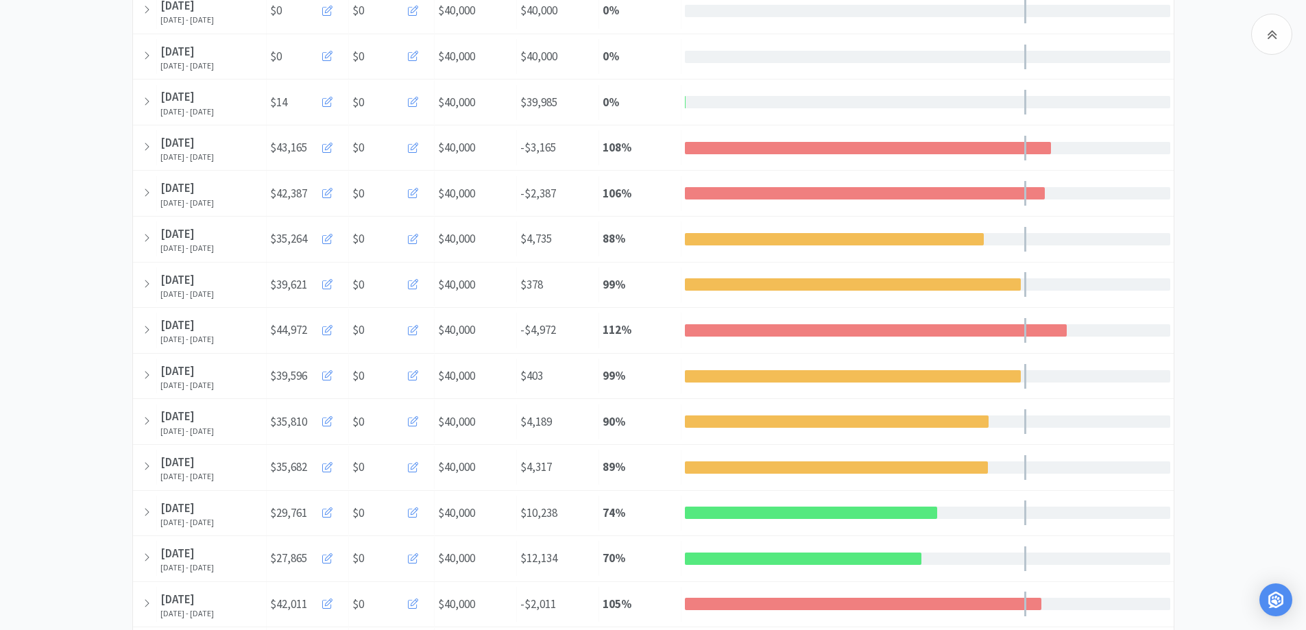
scroll to position [274, 0]
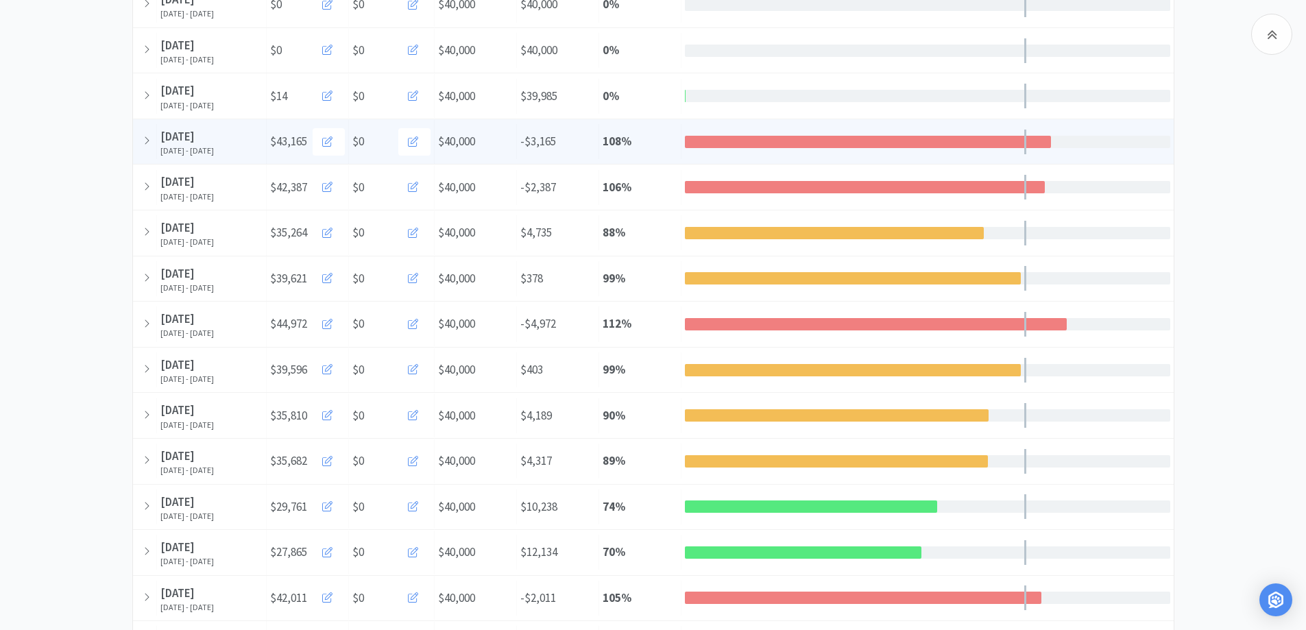
click at [623, 139] on strong "108 %" at bounding box center [617, 141] width 29 height 15
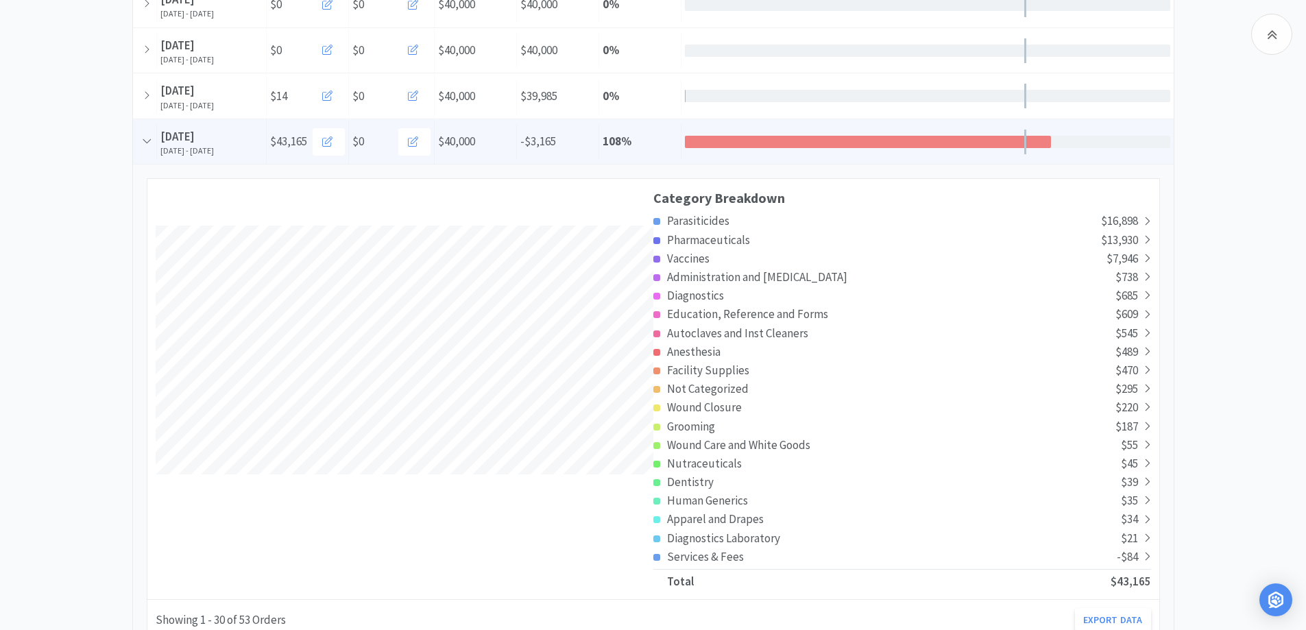
click at [256, 140] on div "[DATE]" at bounding box center [211, 137] width 102 height 19
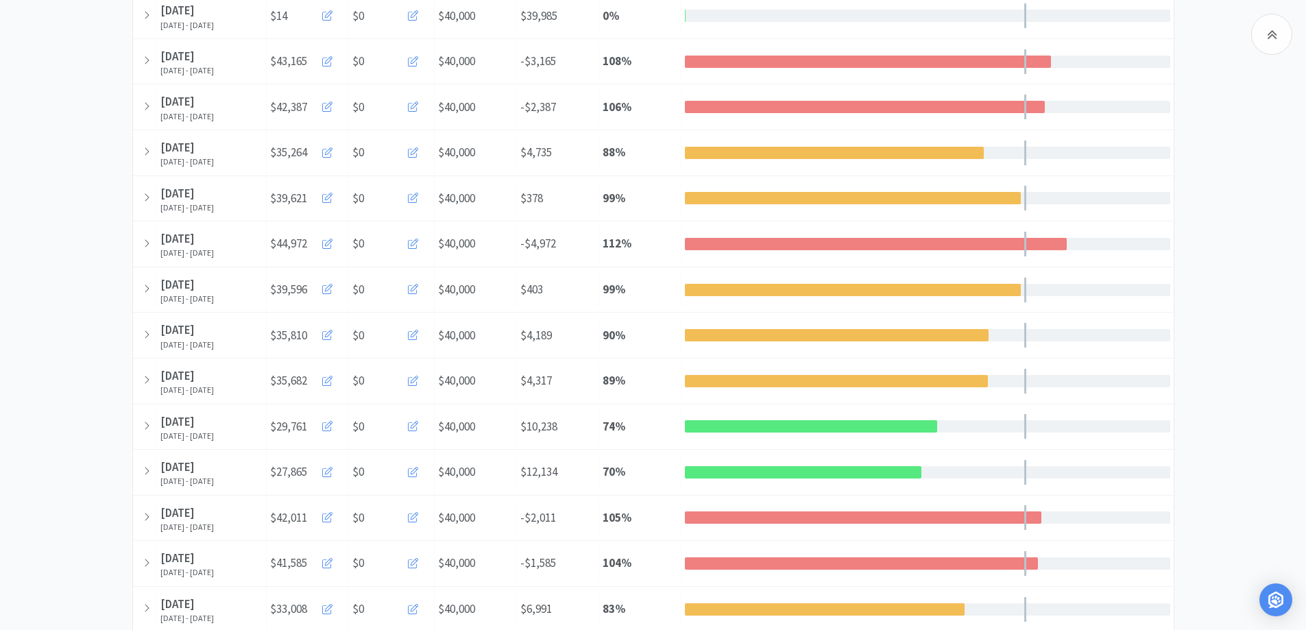
scroll to position [217, 0]
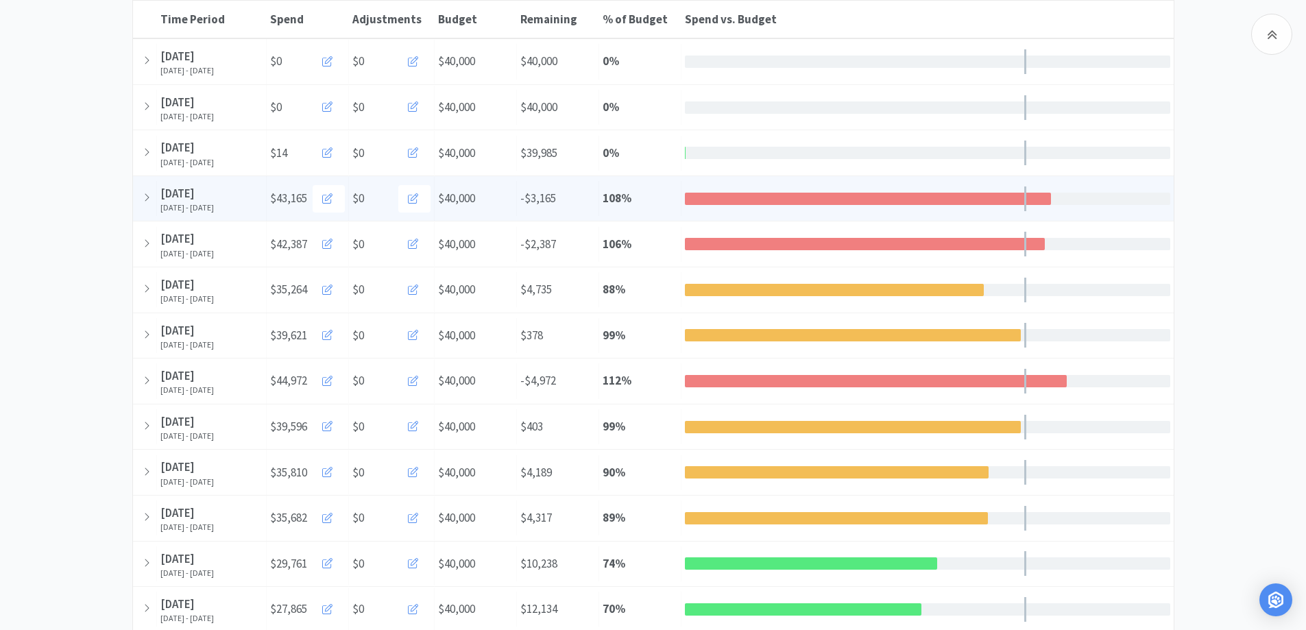
click at [241, 201] on div "[DATE]" at bounding box center [211, 193] width 102 height 19
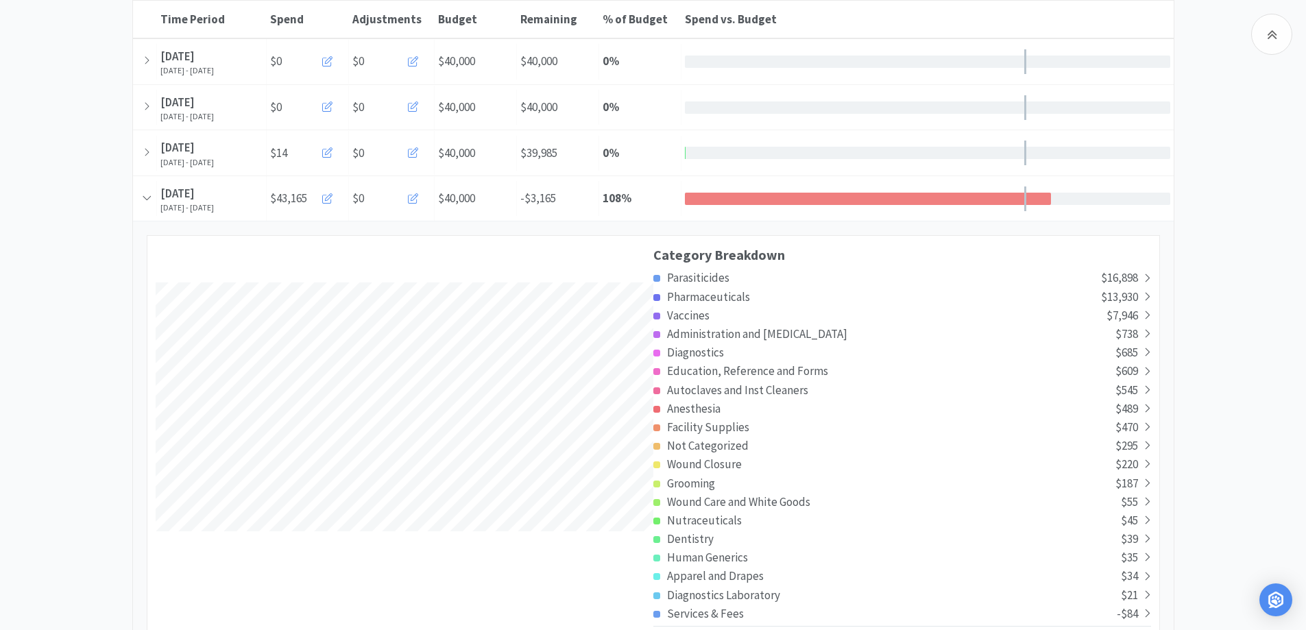
scroll to position [2624, 1041]
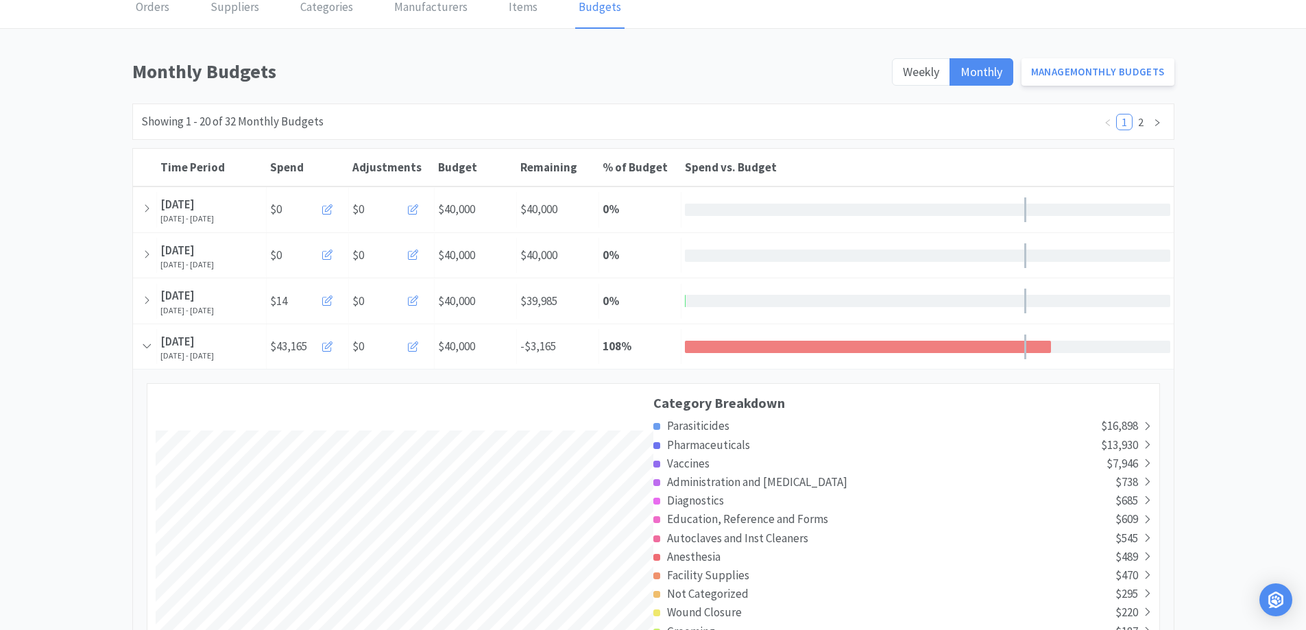
scroll to position [0, 0]
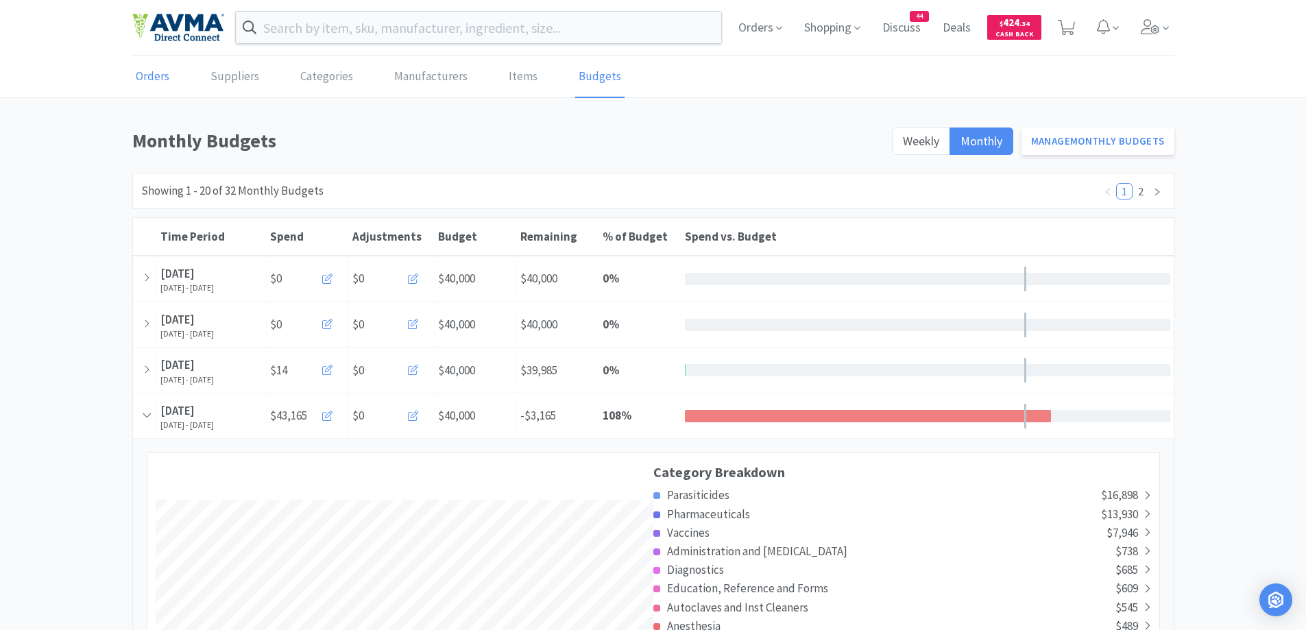
click at [160, 86] on link "Orders" at bounding box center [152, 77] width 40 height 42
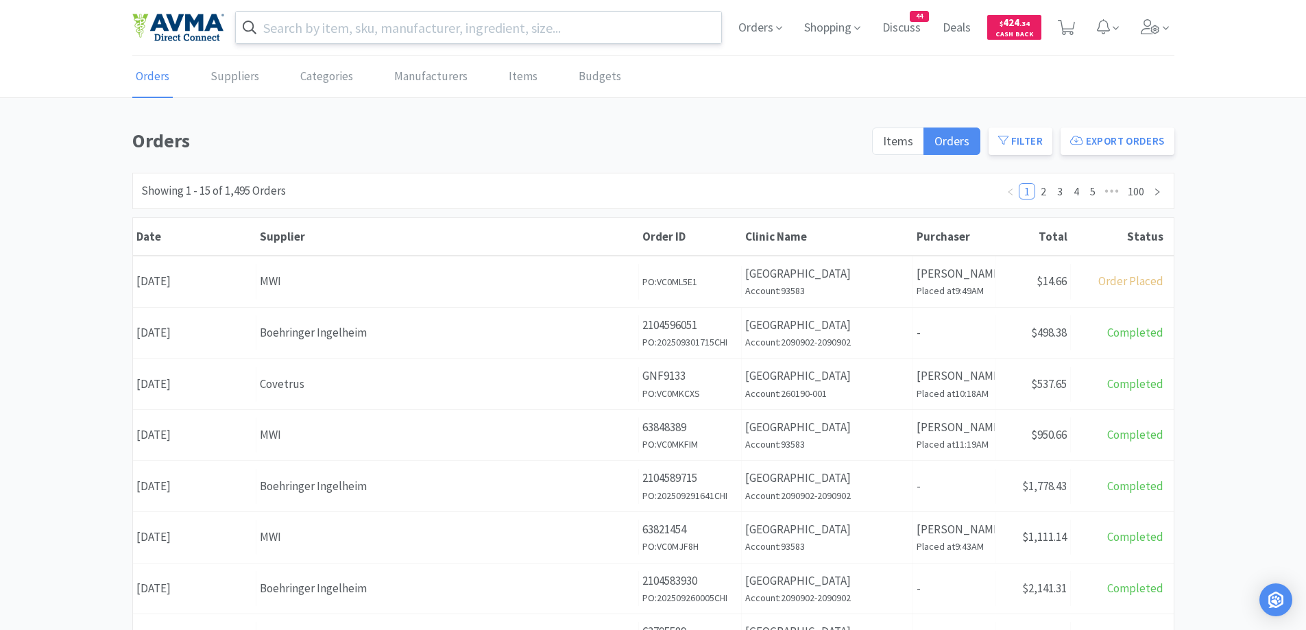
click at [436, 38] on input "text" at bounding box center [479, 28] width 486 height 32
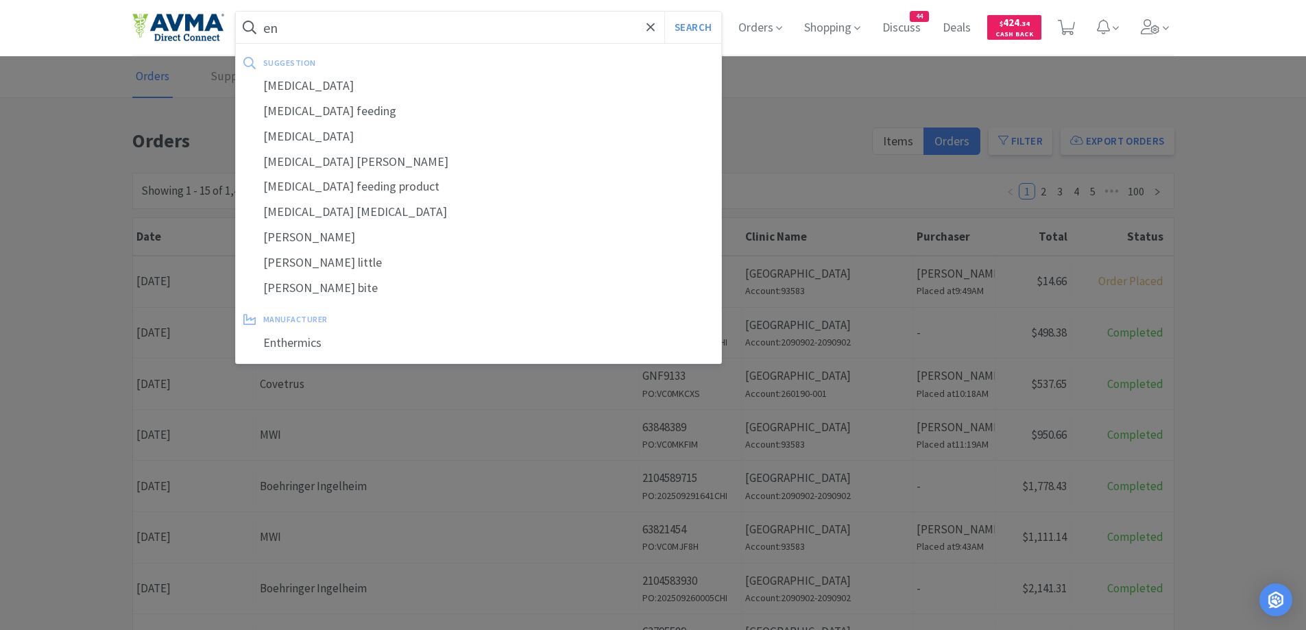
type input "e"
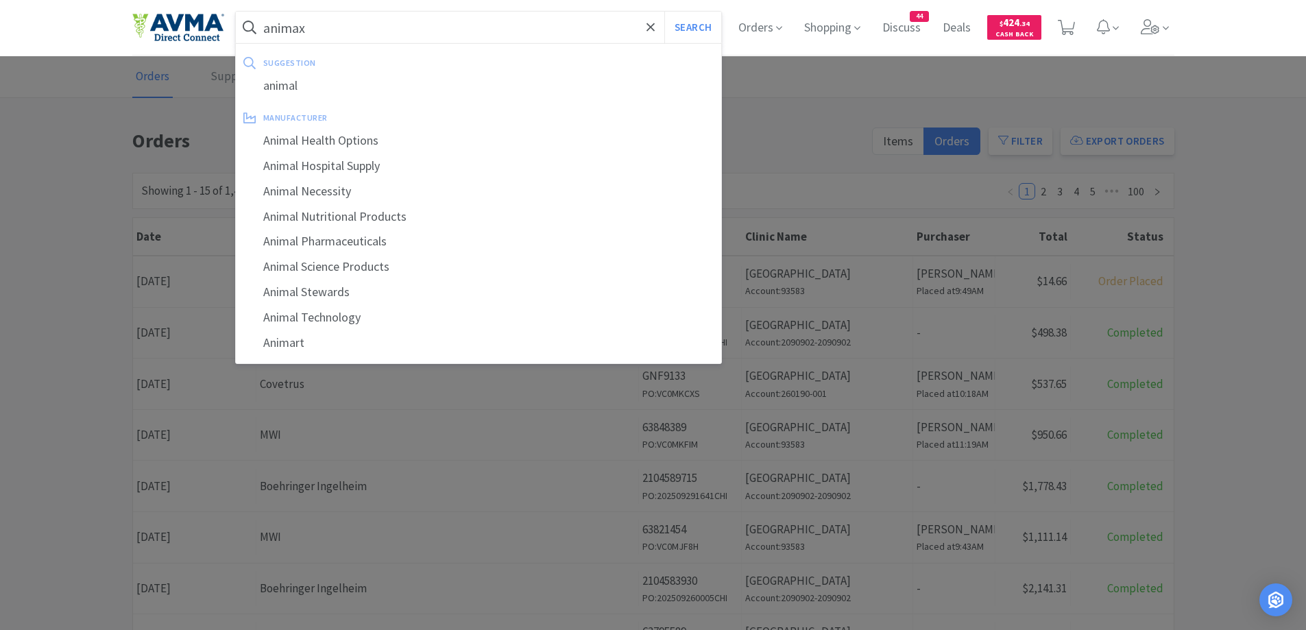
type input "animax"
click at [664, 12] on button "Search" at bounding box center [692, 28] width 57 height 32
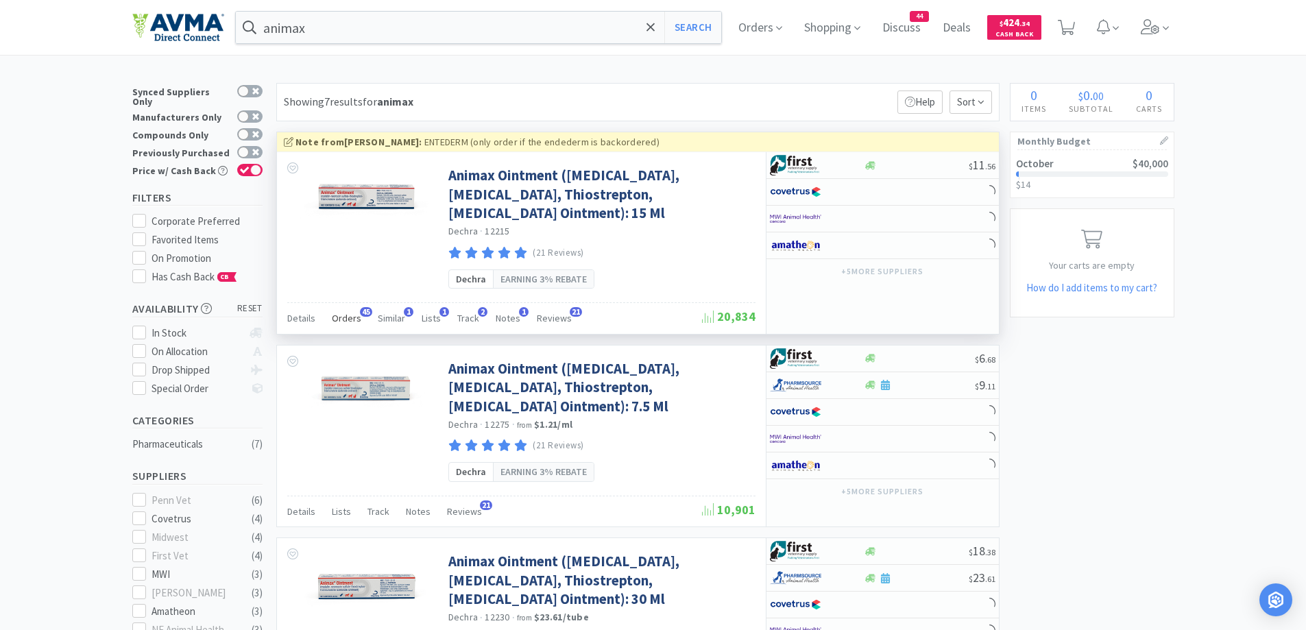
click at [357, 317] on span "Orders" at bounding box center [346, 318] width 29 height 12
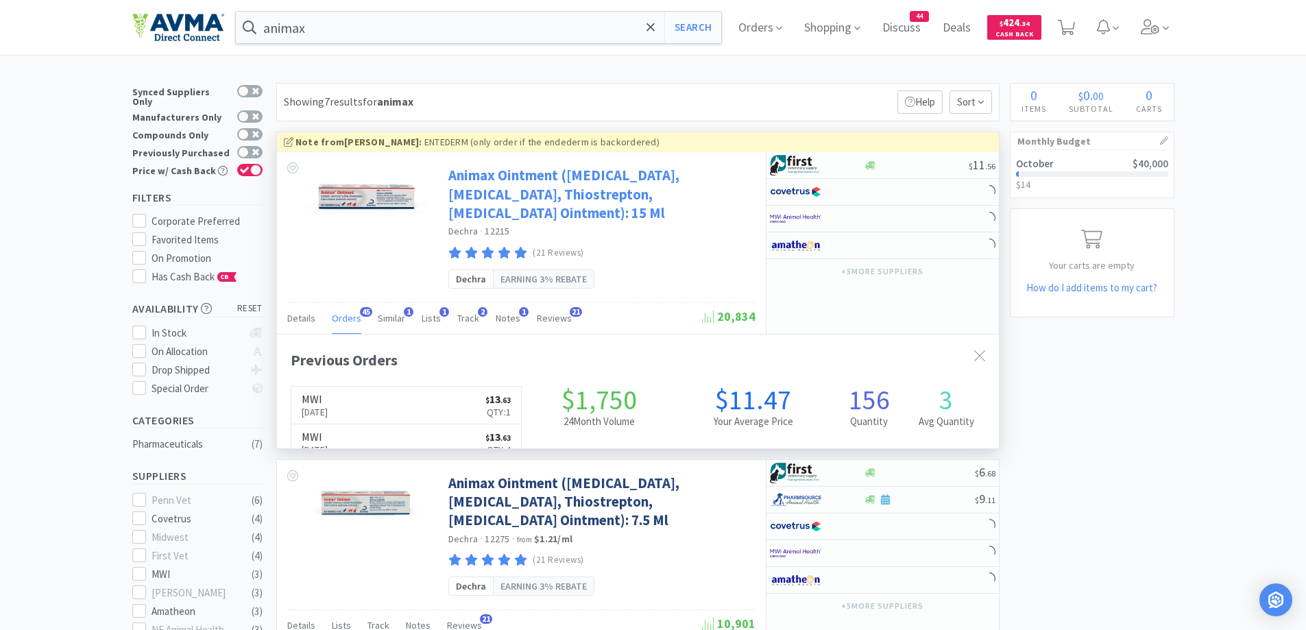
scroll to position [367, 722]
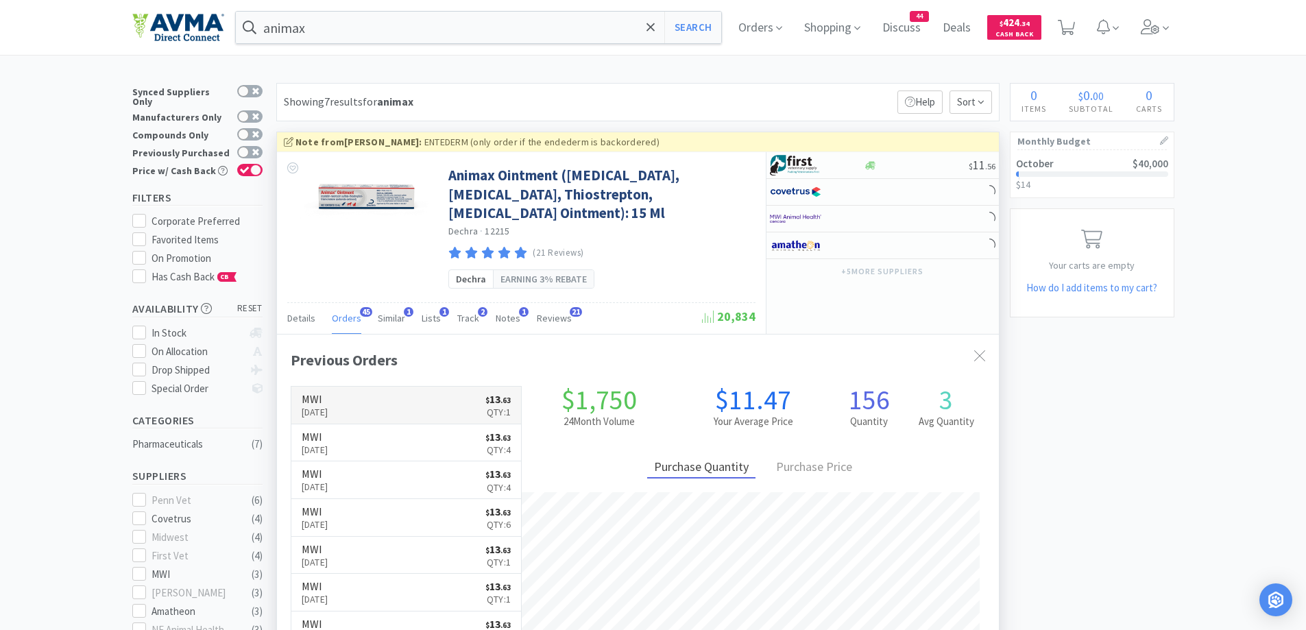
click at [378, 391] on link "MWI [DATE] $ 13 . 63 Qty: 1" at bounding box center [406, 406] width 230 height 38
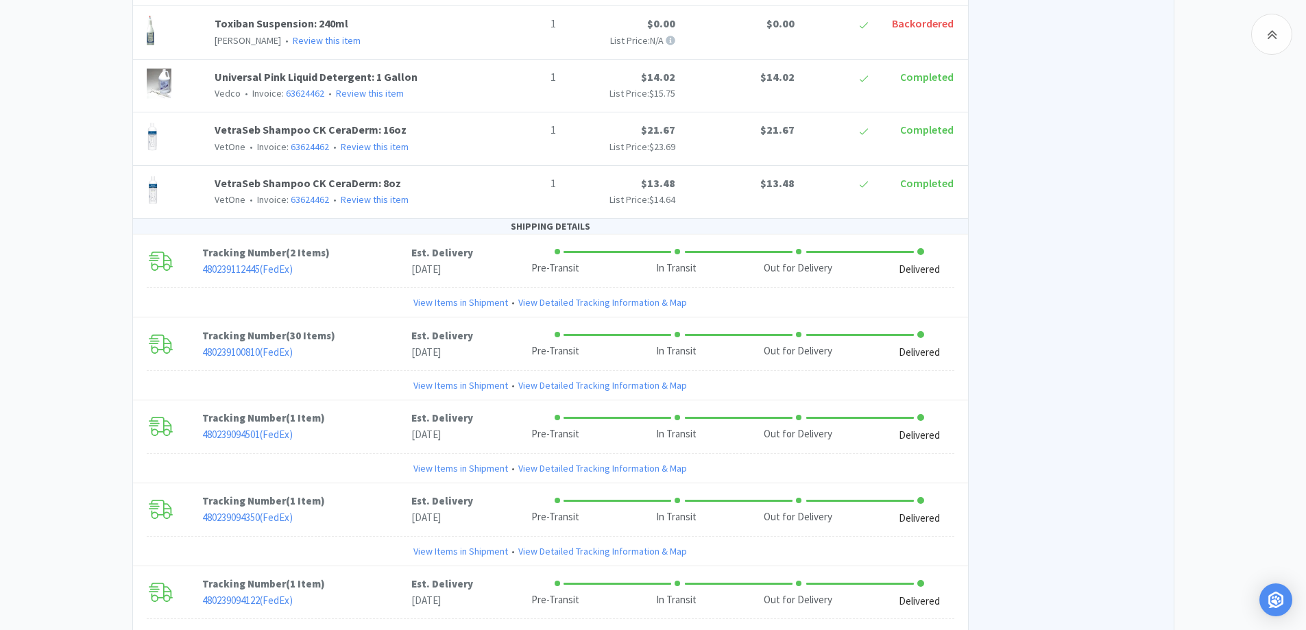
scroll to position [2418, 0]
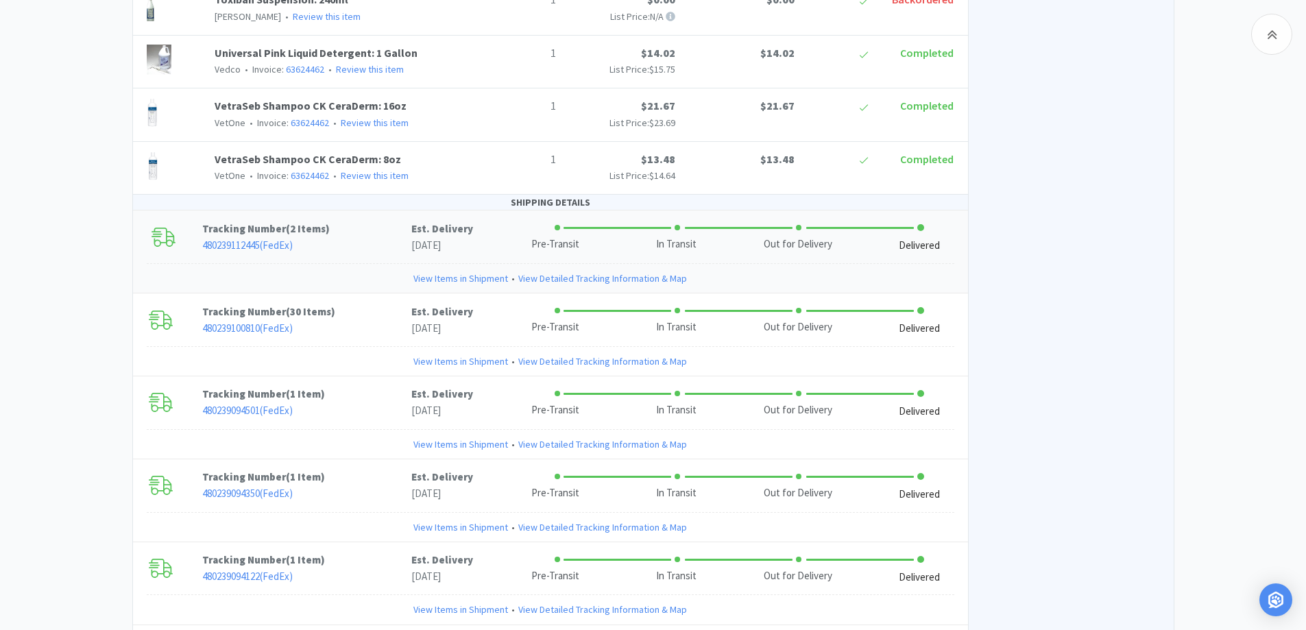
click at [326, 221] on p "Tracking Number ( 2 Items )" at bounding box center [306, 229] width 209 height 16
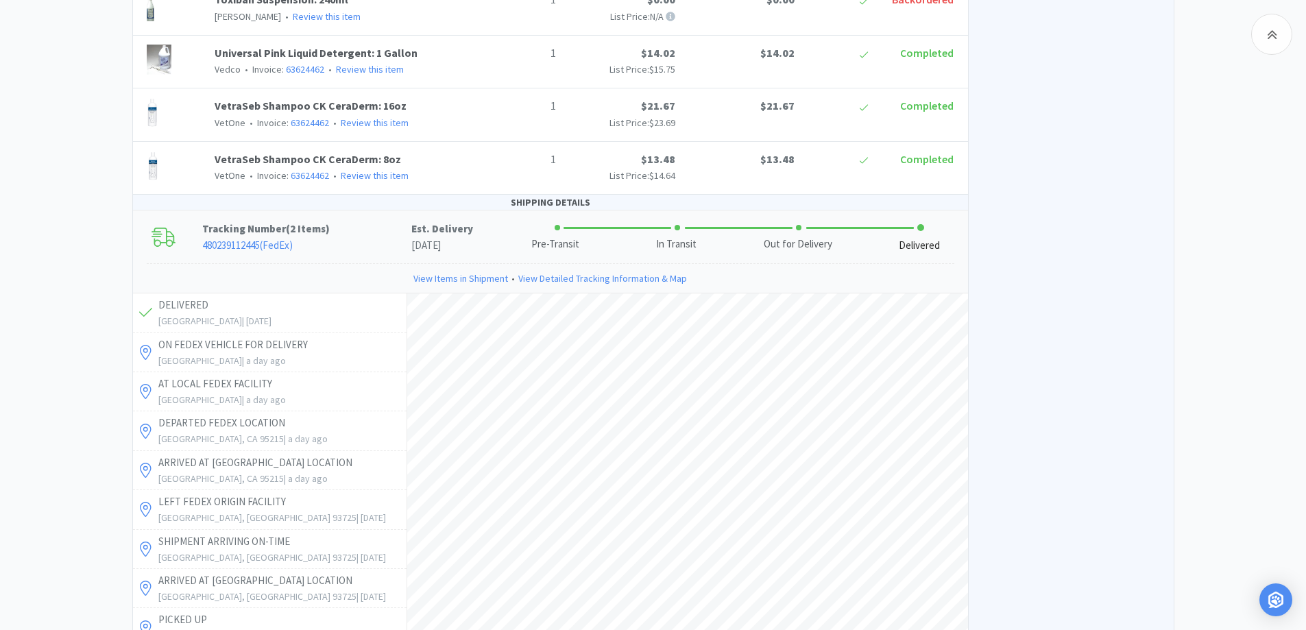
scroll to position [2829, 0]
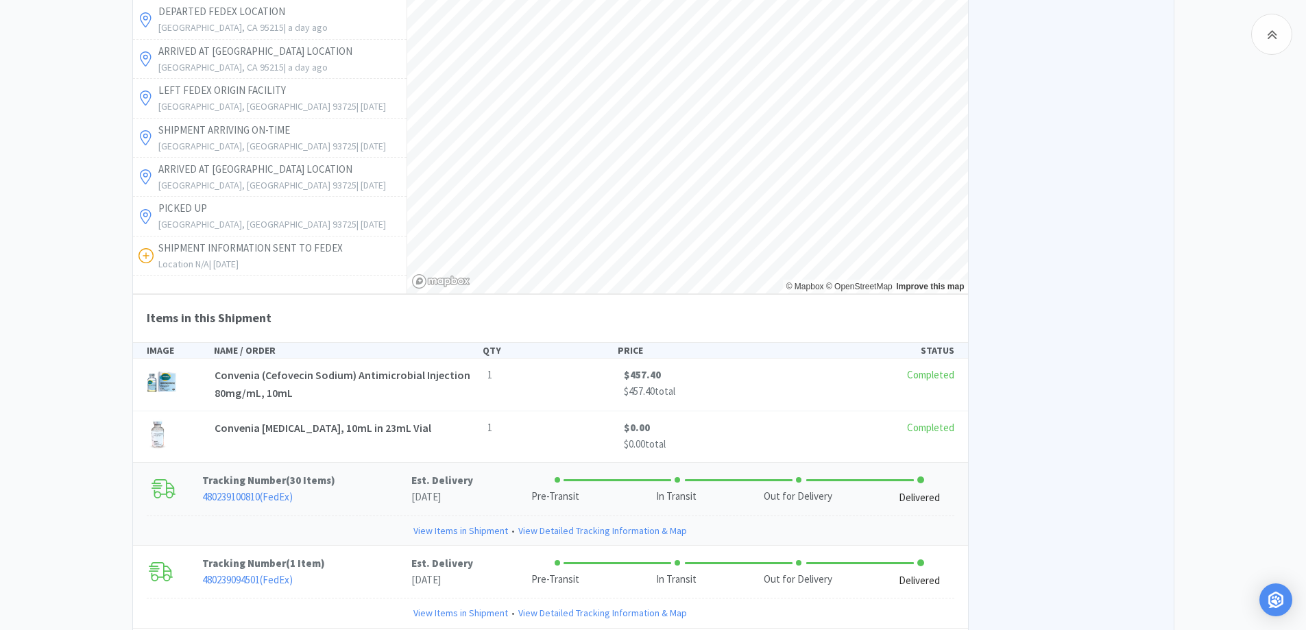
click at [366, 472] on p "Tracking Number ( 30 Items )" at bounding box center [306, 480] width 209 height 16
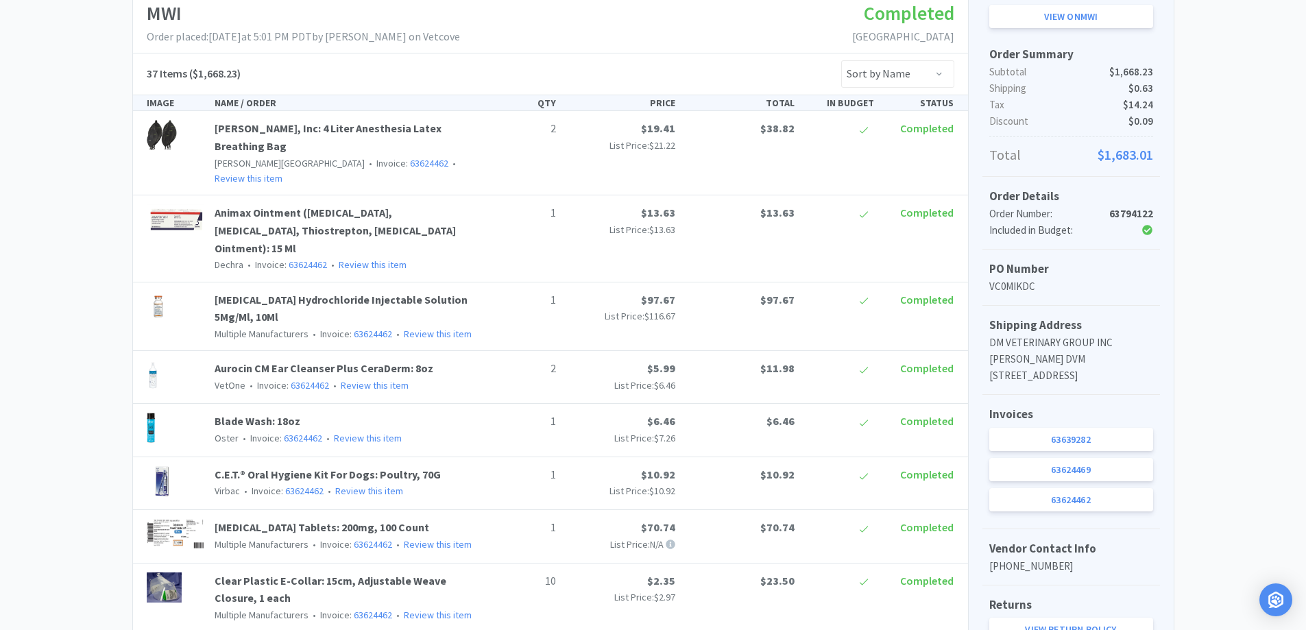
scroll to position [0, 0]
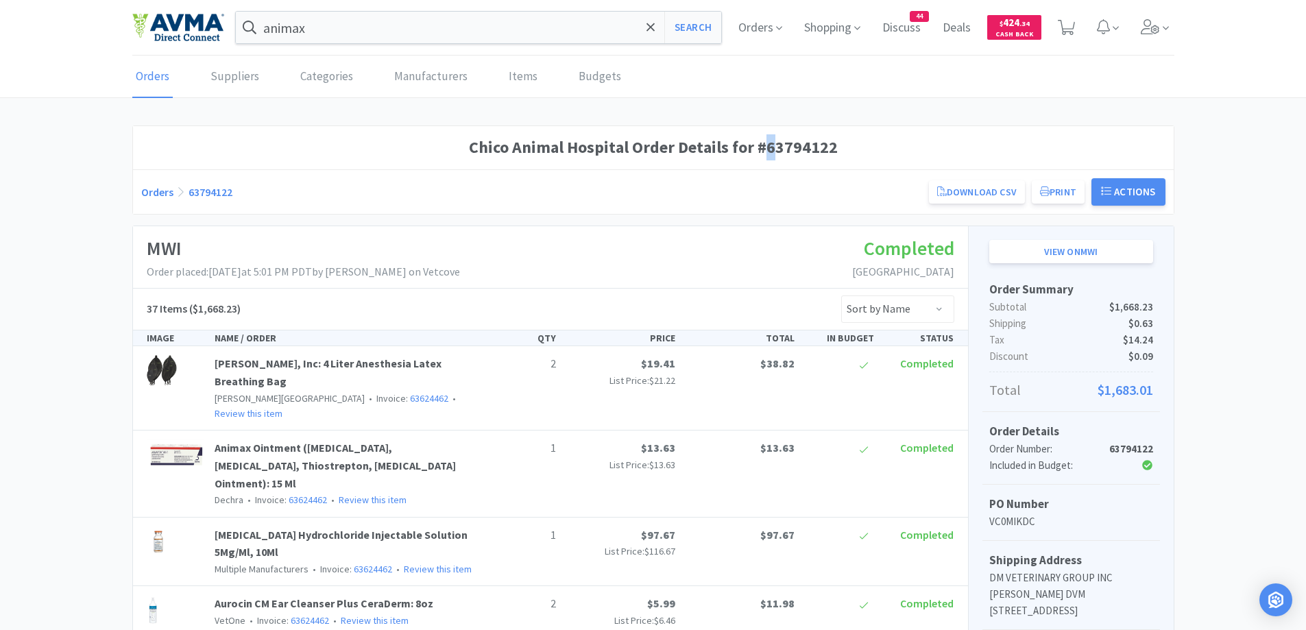
drag, startPoint x: 764, startPoint y: 146, endPoint x: 772, endPoint y: 146, distance: 7.5
click at [772, 146] on h1 "Chico Animal Hospital Order Details for #63794122" at bounding box center [653, 147] width 1024 height 26
drag, startPoint x: 830, startPoint y: 149, endPoint x: 767, endPoint y: 152, distance: 63.1
click at [767, 152] on h1 "Chico Animal Hospital Order Details for #63794122" at bounding box center [653, 147] width 1024 height 26
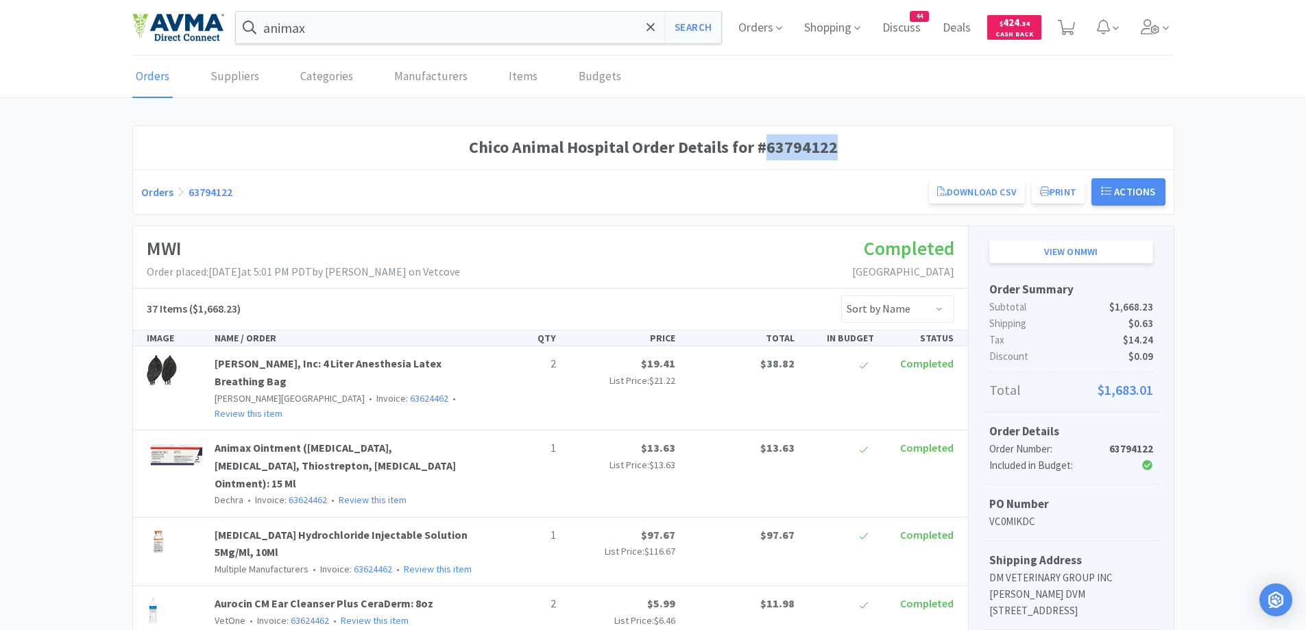
copy h1 "63794122"
